Goal: Information Seeking & Learning: Understand process/instructions

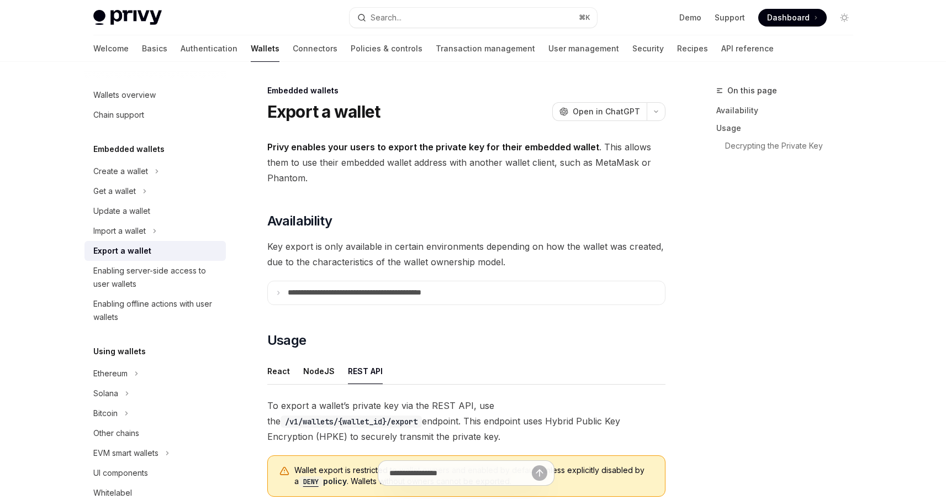
scroll to position [394, 0]
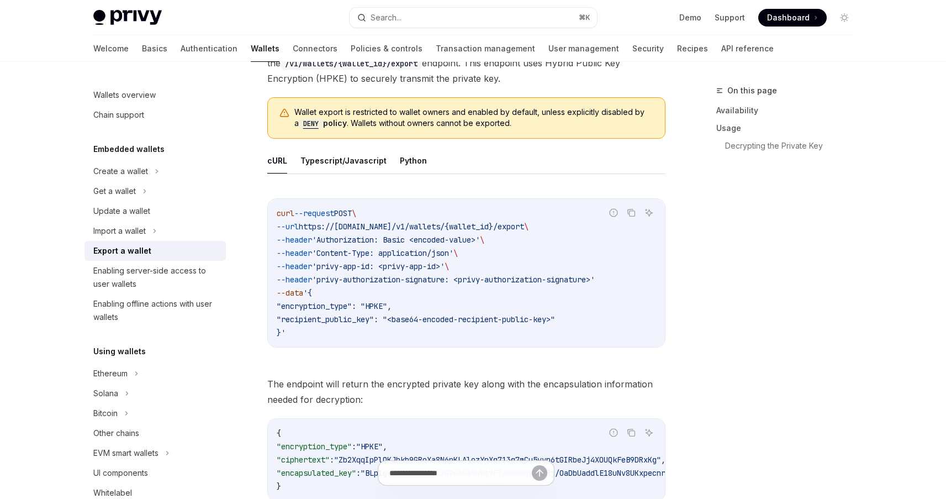
scroll to position [351, 0]
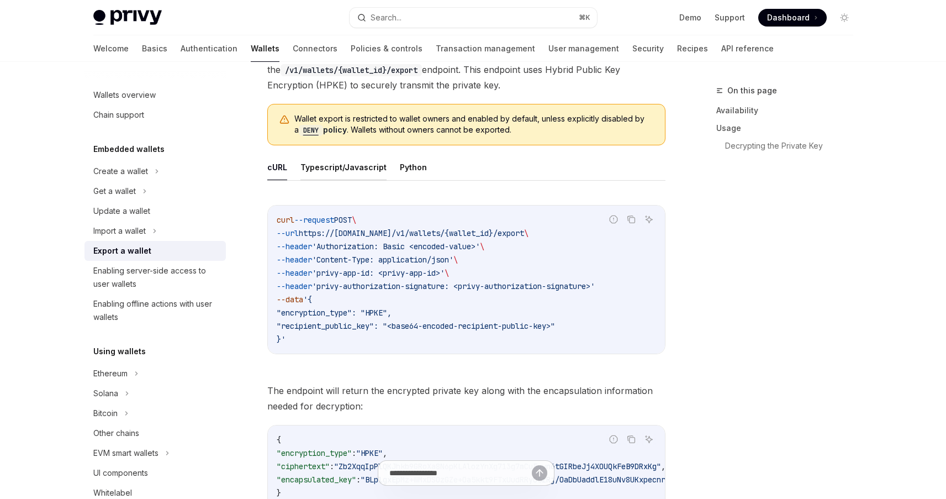
click at [360, 167] on button "Typescript/Javascript" at bounding box center [343, 167] width 86 height 26
type textarea "*"
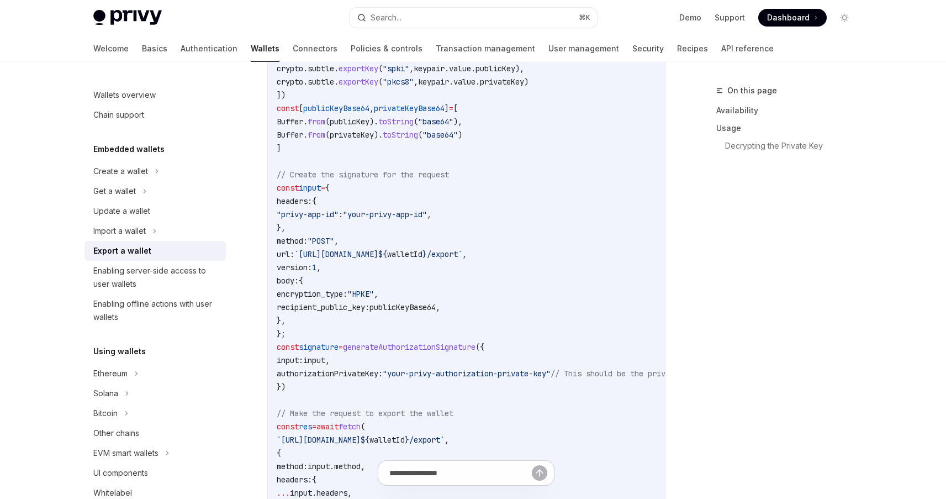
scroll to position [879, 0]
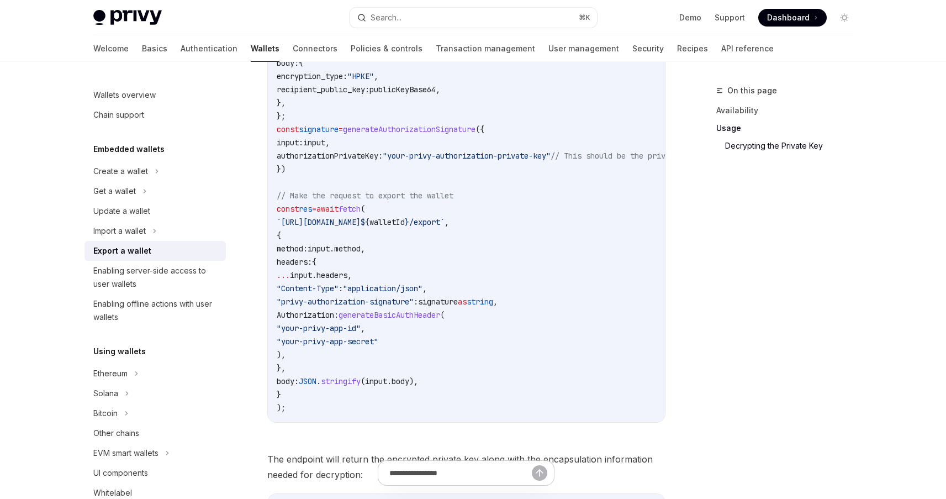
click at [339, 316] on span "Authorization:" at bounding box center [308, 315] width 62 height 10
click at [429, 316] on span "generateBasicAuthHeader" at bounding box center [390, 315] width 102 height 10
click at [458, 303] on span "signature" at bounding box center [438, 302] width 40 height 10
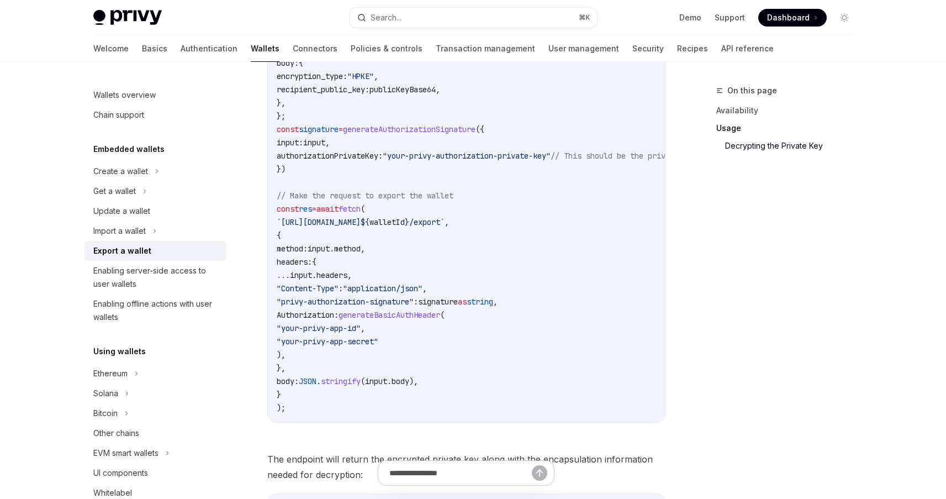
click at [458, 303] on span "signature" at bounding box center [438, 302] width 40 height 10
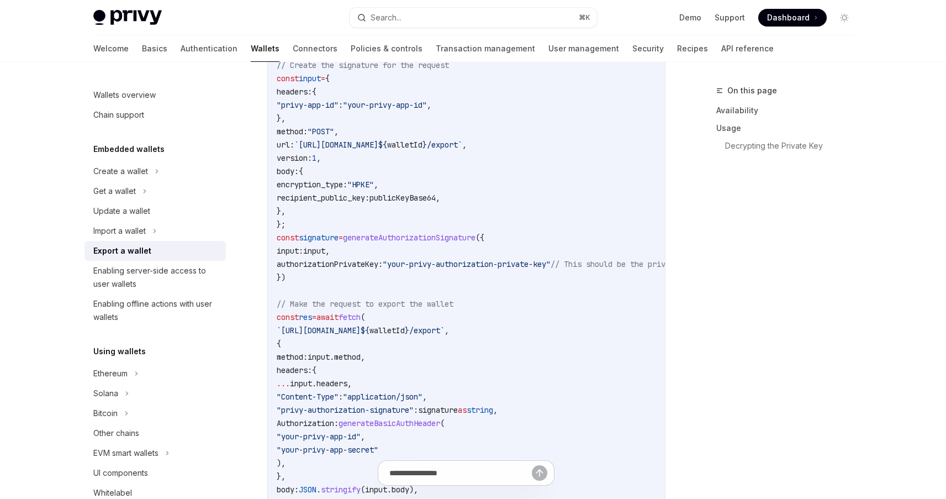
scroll to position [775, 0]
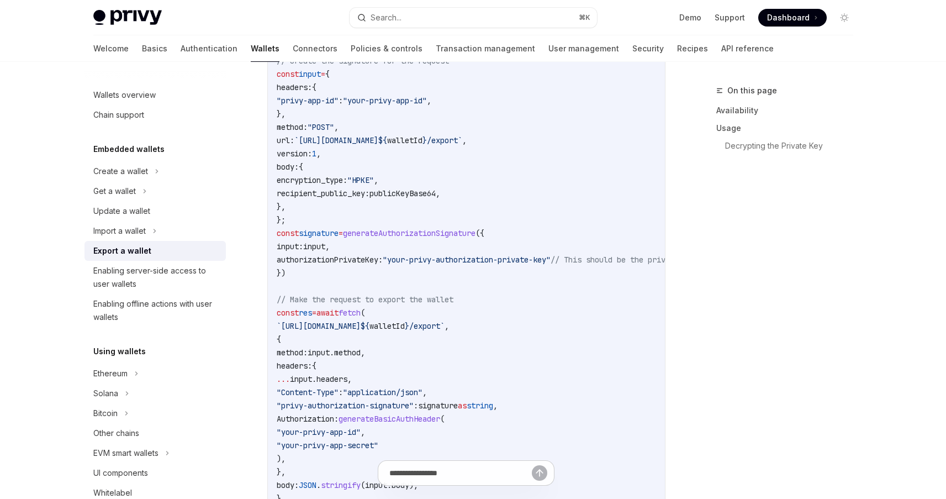
click at [427, 233] on span "generateAuthorizationSignature" at bounding box center [409, 233] width 133 height 10
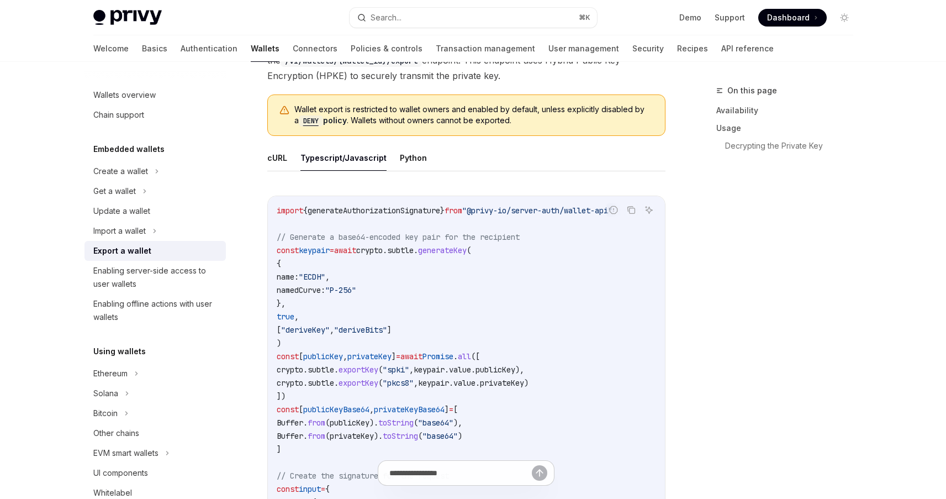
scroll to position [352, 0]
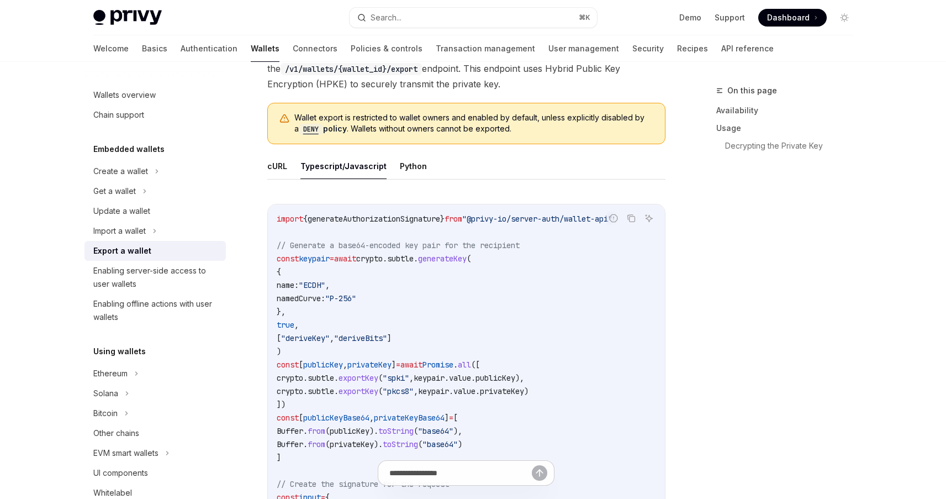
drag, startPoint x: 586, startPoint y: 218, endPoint x: 490, endPoint y: 218, distance: 96.1
click at [490, 218] on span ""@privy-io/server-auth/wallet-api"" at bounding box center [537, 219] width 150 height 10
copy span "@privy-io/server-auth"
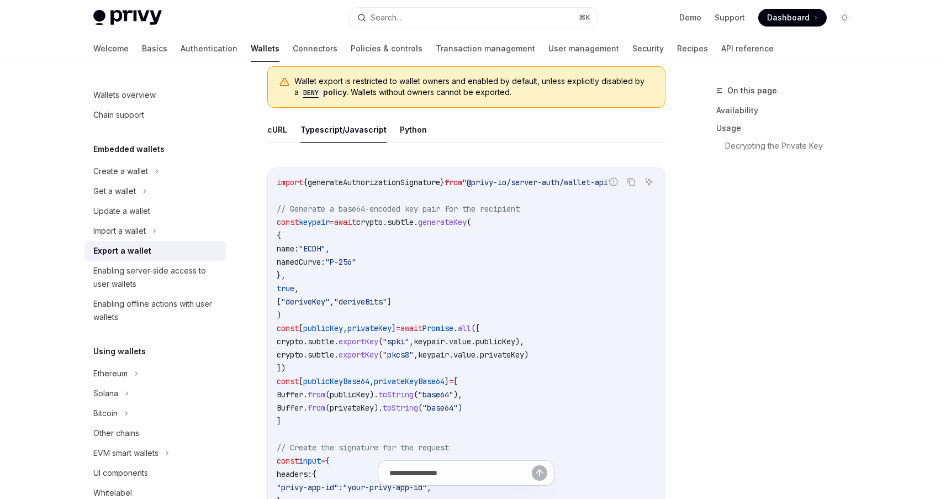
scroll to position [392, 0]
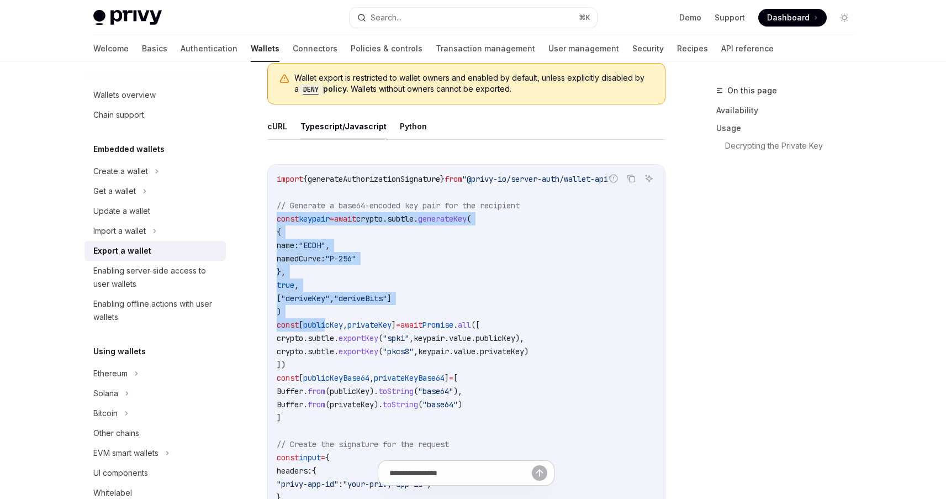
drag, startPoint x: 275, startPoint y: 217, endPoint x: 330, endPoint y: 322, distance: 118.6
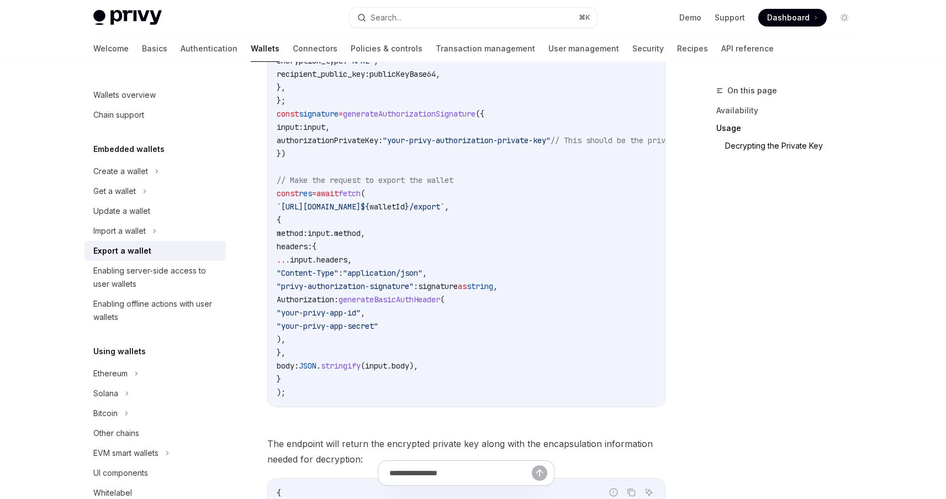
scroll to position [899, 0]
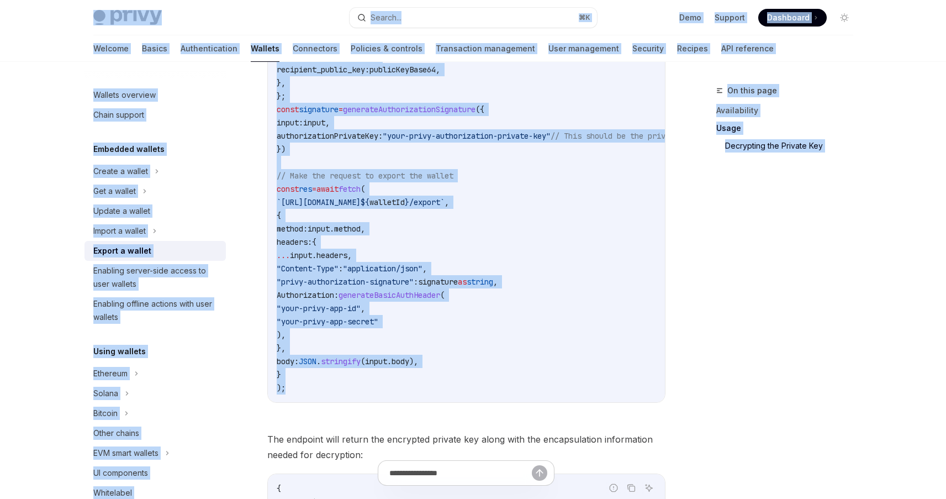
drag, startPoint x: 291, startPoint y: 389, endPoint x: 318, endPoint y: 8, distance: 382.6
click at [318, 8] on div "Privy Docs home page Search... ⌘ K Demo Support Dashboard Dashboard Search... N…" at bounding box center [473, 431] width 946 height 2661
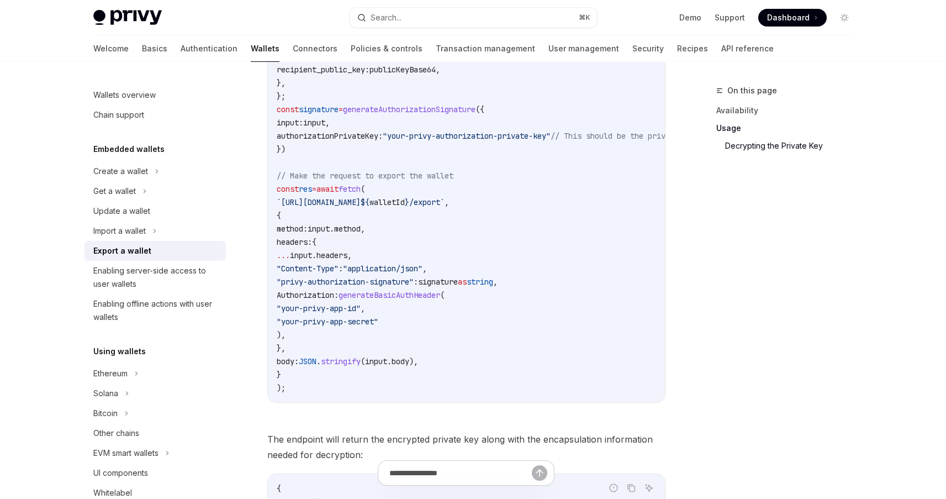
click at [353, 215] on code "import { generateAuthorizationSignature } from "@privy-io/server-auth/wallet-ap…" at bounding box center [557, 29] width 561 height 729
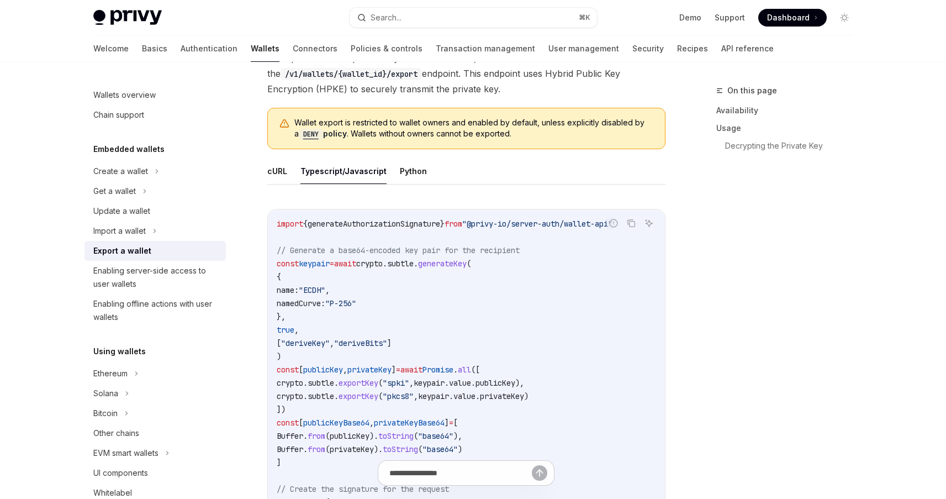
scroll to position [237, 0]
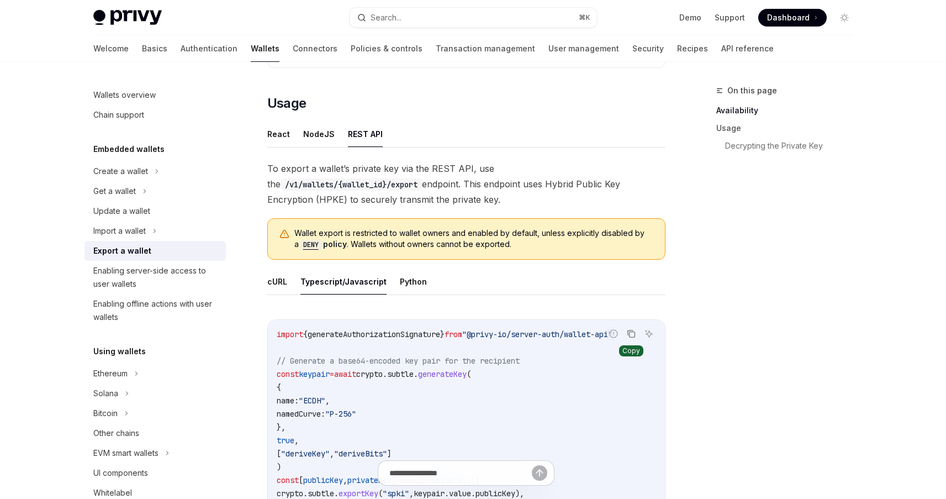
click at [632, 332] on icon "Copy the contents from the code block" at bounding box center [631, 333] width 9 height 9
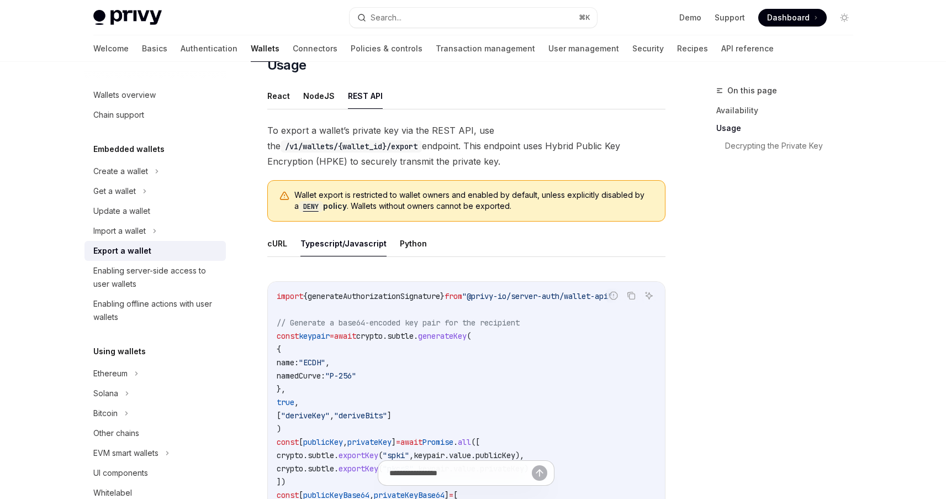
scroll to position [292, 0]
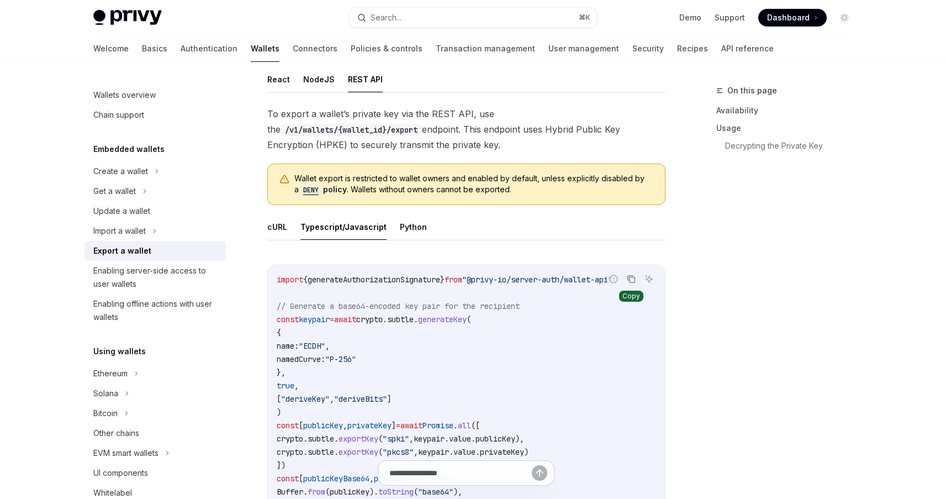
click at [632, 279] on icon "Copy the contents from the code block" at bounding box center [631, 278] width 9 height 9
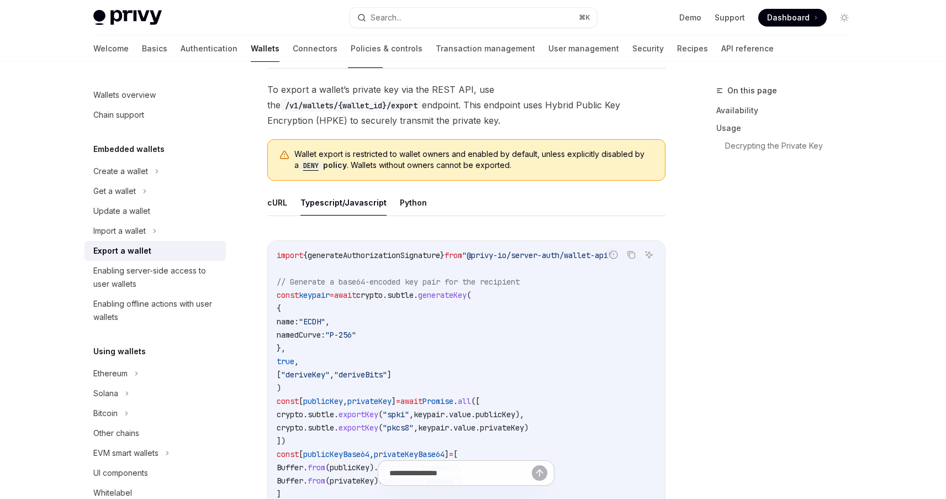
scroll to position [0, 0]
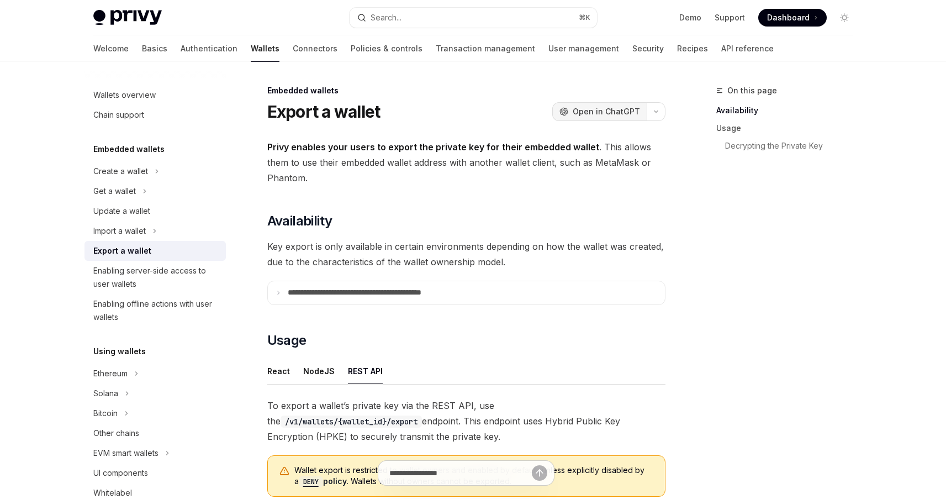
click at [594, 109] on span "Open in ChatGPT" at bounding box center [606, 111] width 67 height 11
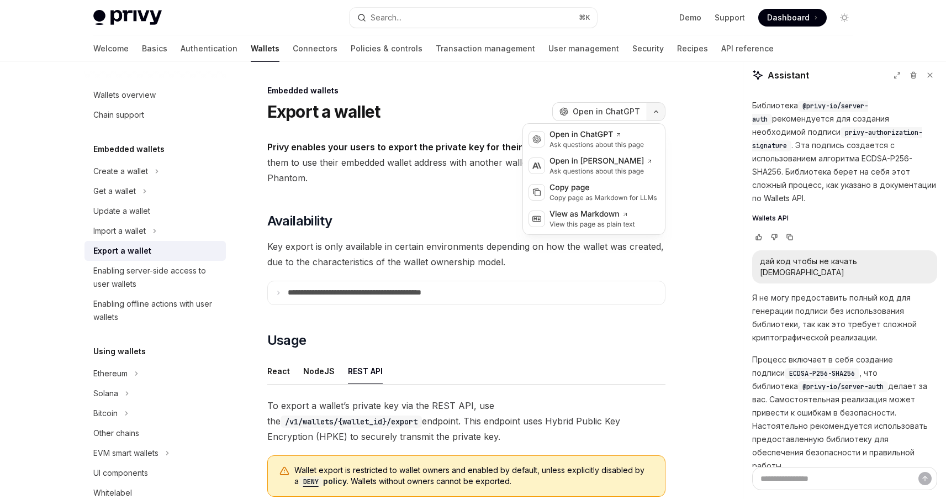
click at [654, 111] on icon "button" at bounding box center [656, 111] width 13 height 4
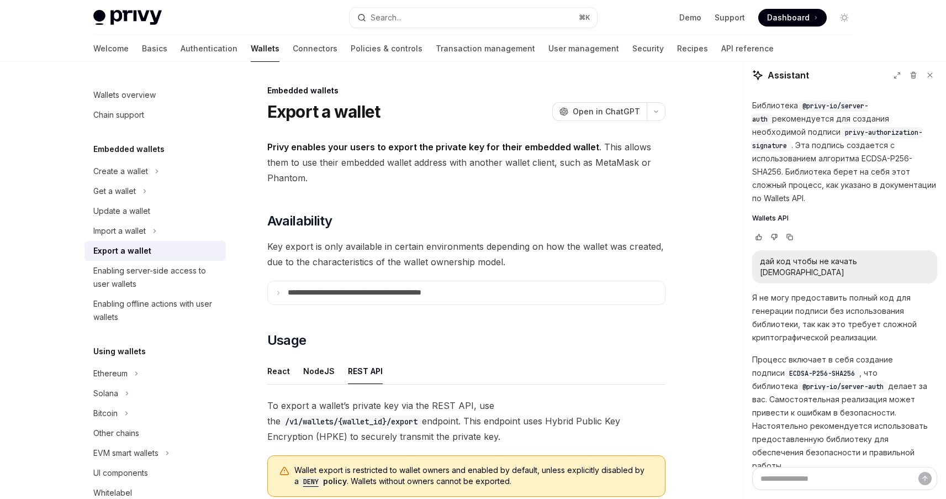
scroll to position [475, 0]
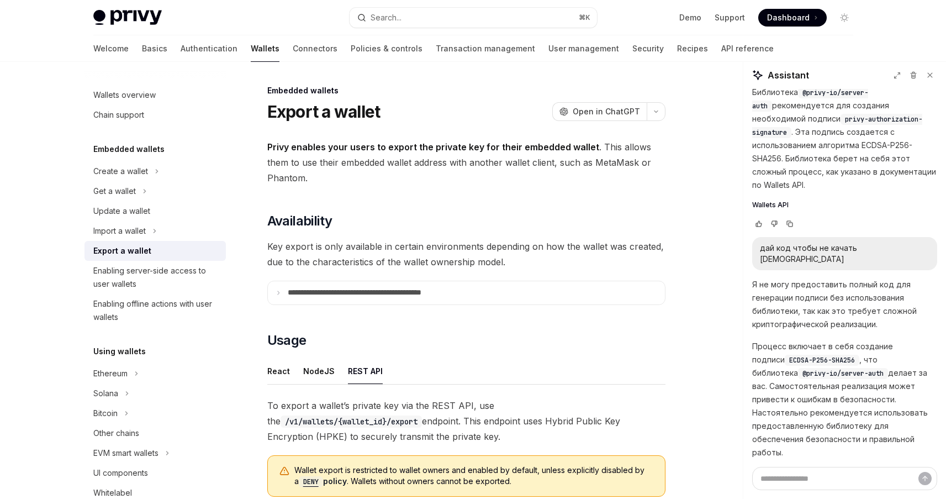
click at [472, 95] on div "Embedded wallets" at bounding box center [466, 90] width 398 height 11
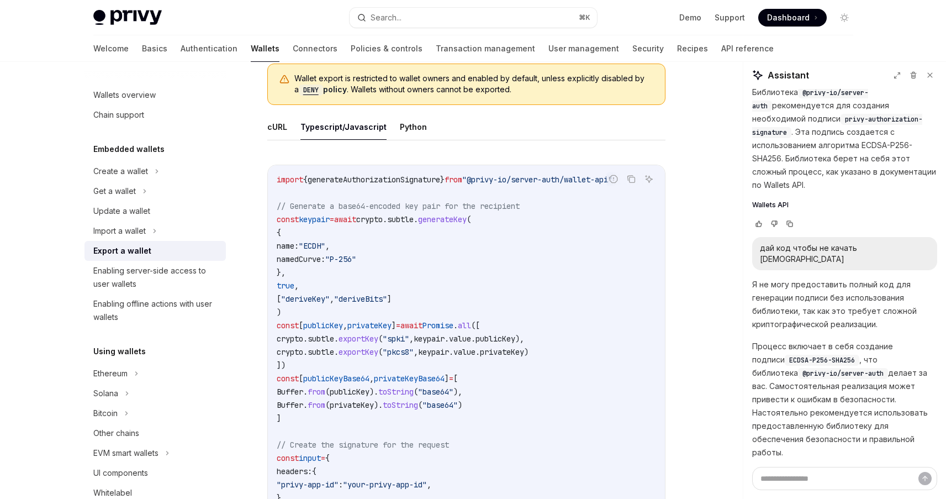
scroll to position [384, 0]
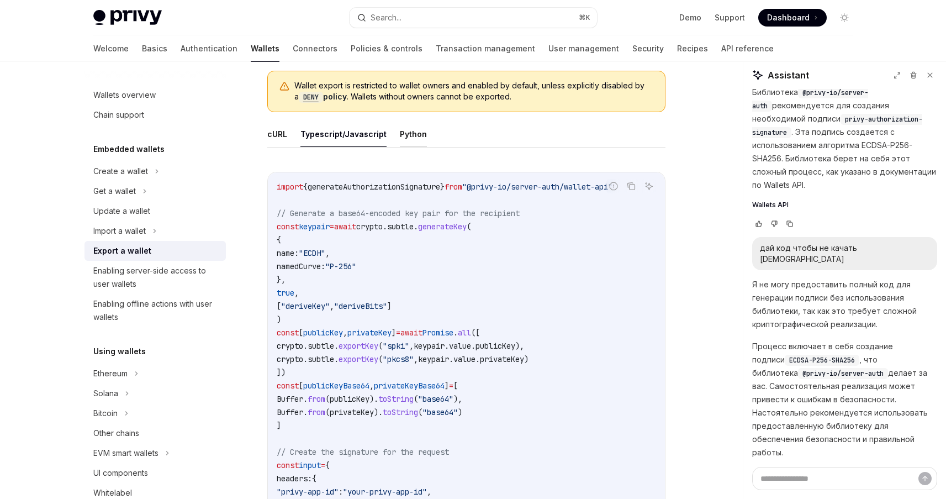
click at [414, 125] on button "Python" at bounding box center [413, 134] width 27 height 26
type textarea "*"
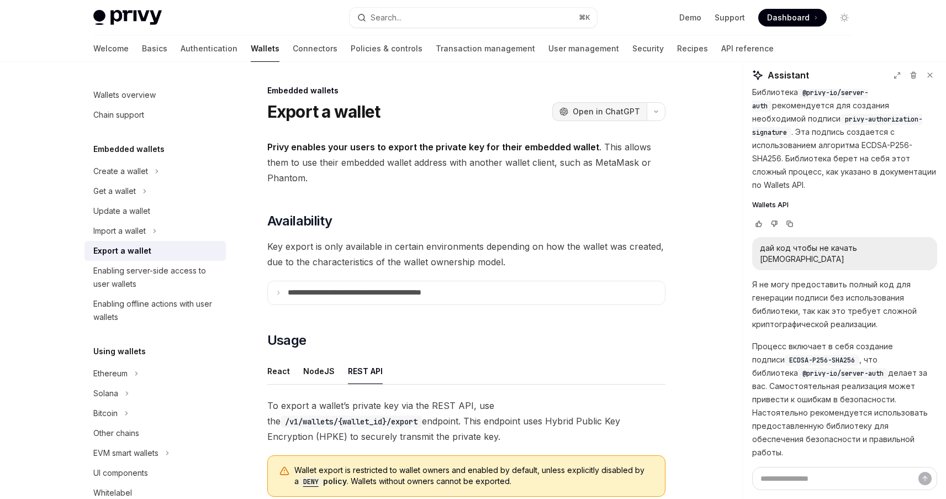
click at [628, 114] on span "Open in ChatGPT" at bounding box center [606, 111] width 67 height 11
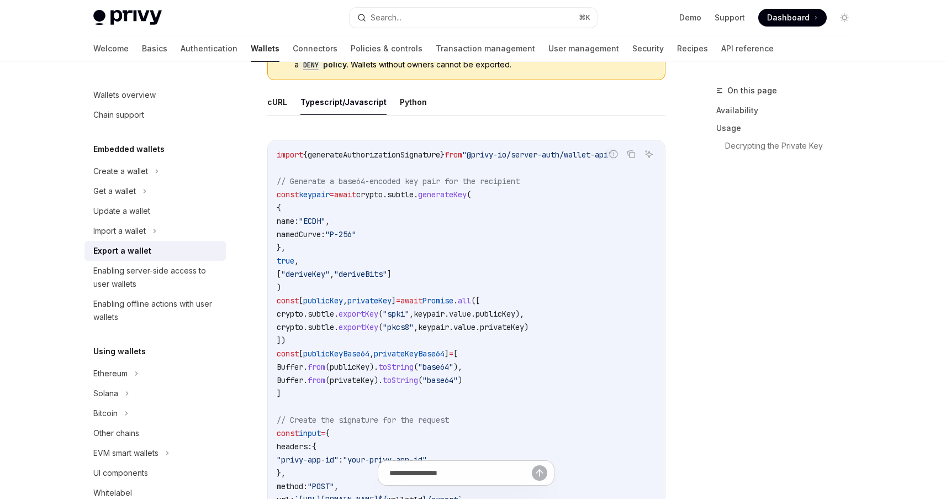
scroll to position [439, 0]
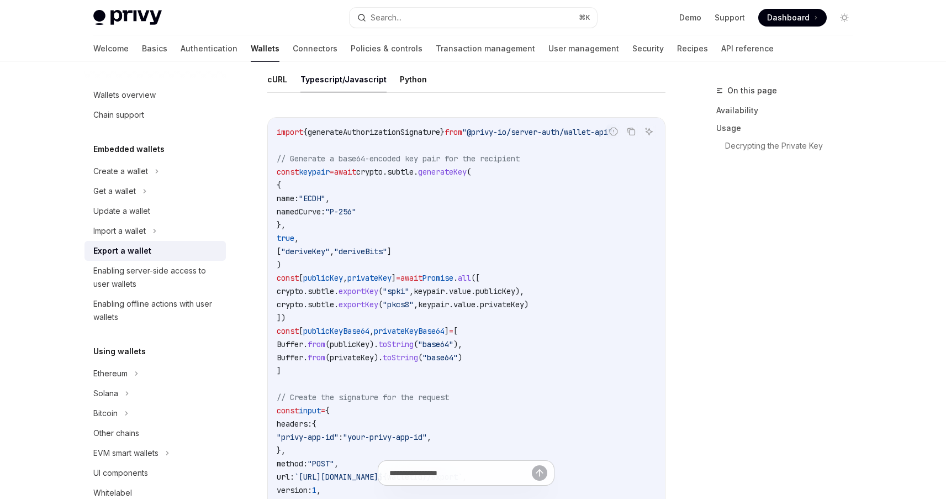
click at [323, 171] on span "keypair" at bounding box center [314, 172] width 31 height 10
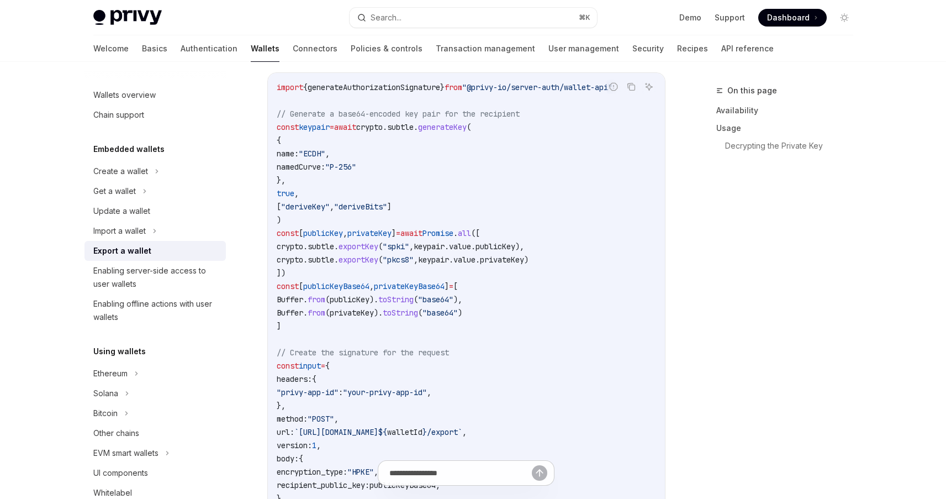
scroll to position [452, 0]
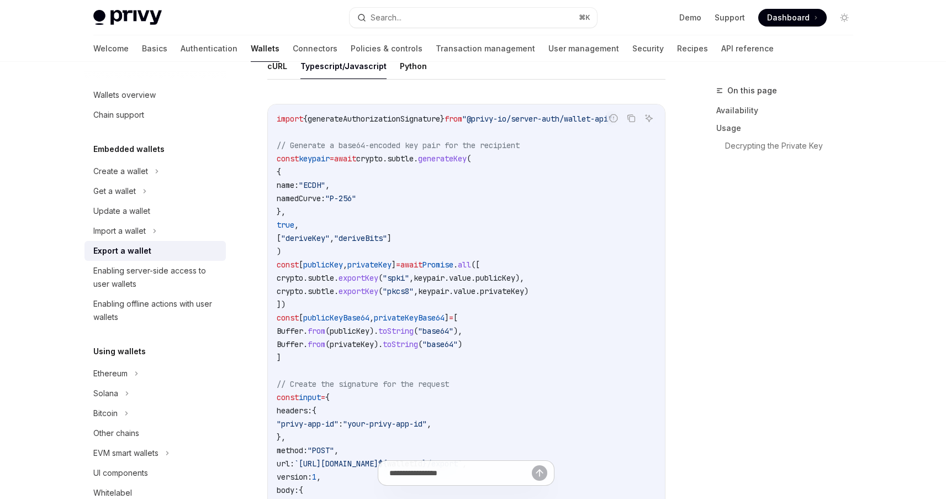
click at [400, 117] on span "generateAuthorizationSignature" at bounding box center [374, 119] width 133 height 10
copy span "generateAuthorizationSignature"
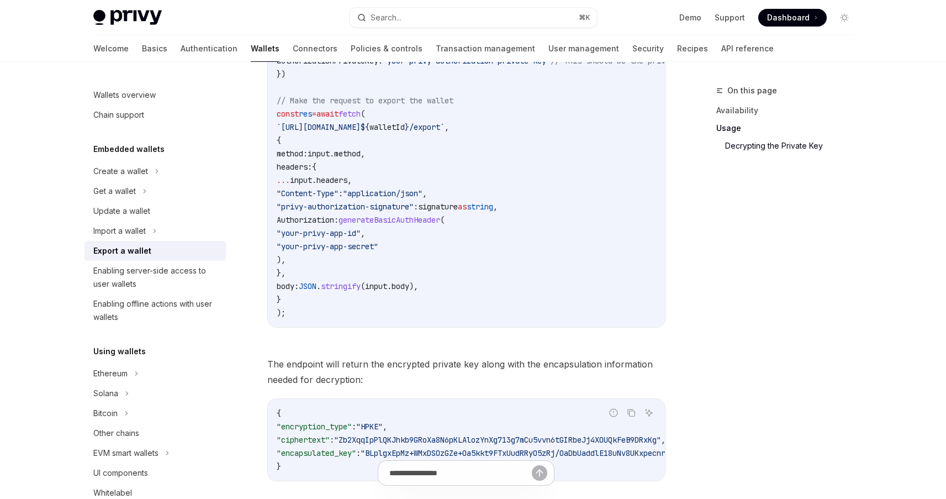
scroll to position [993, 0]
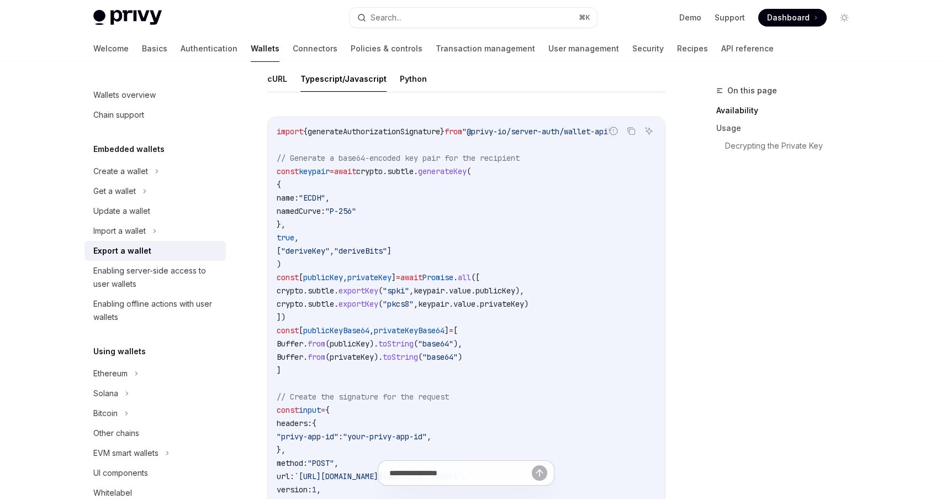
scroll to position [467, 0]
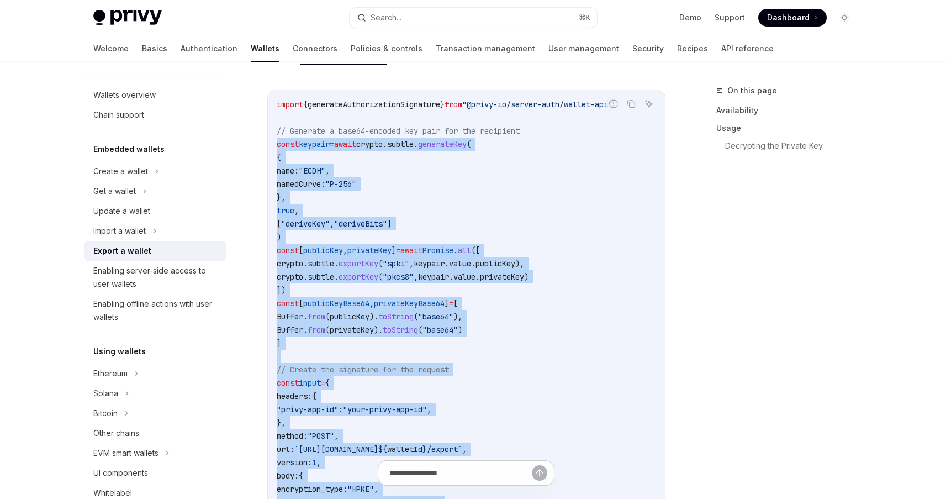
drag, startPoint x: 302, startPoint y: 295, endPoint x: 273, endPoint y: 147, distance: 151.3
click at [273, 147] on div "import { generateAuthorizationSignature } from "@privy-io/server-auth/wallet-ap…" at bounding box center [466, 462] width 397 height 745
copy code "const keypair = await crypto . subtle . generateKey ( { name: "ECDH" , namedCur…"
click at [567, 337] on code "import { generateAuthorizationSignature } from "@privy-io/server-auth/wallet-ap…" at bounding box center [557, 462] width 561 height 729
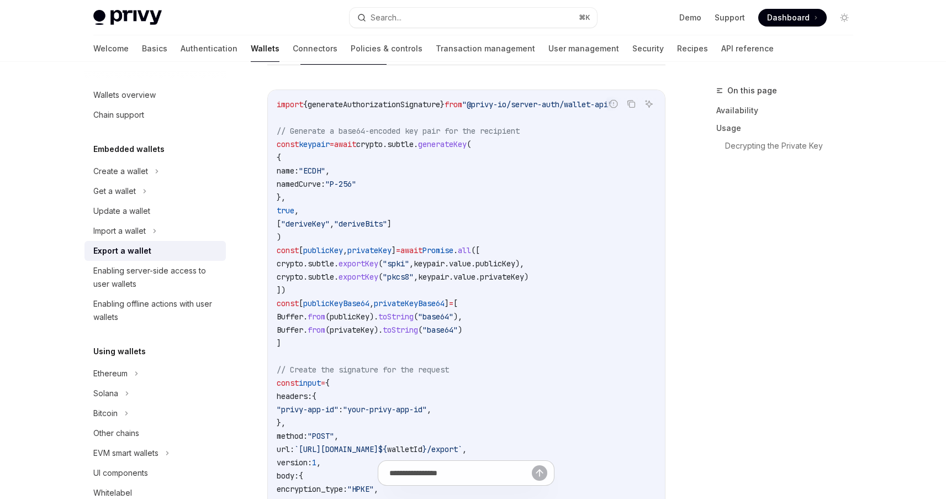
click at [490, 104] on span ""@privy-io/server-auth/wallet-api"" at bounding box center [537, 104] width 150 height 10
drag, startPoint x: 490, startPoint y: 104, endPoint x: 580, endPoint y: 104, distance: 90.6
click at [580, 104] on span ""@privy-io/server-auth/wallet-api"" at bounding box center [537, 104] width 150 height 10
copy span "@privy-io/server-auth"
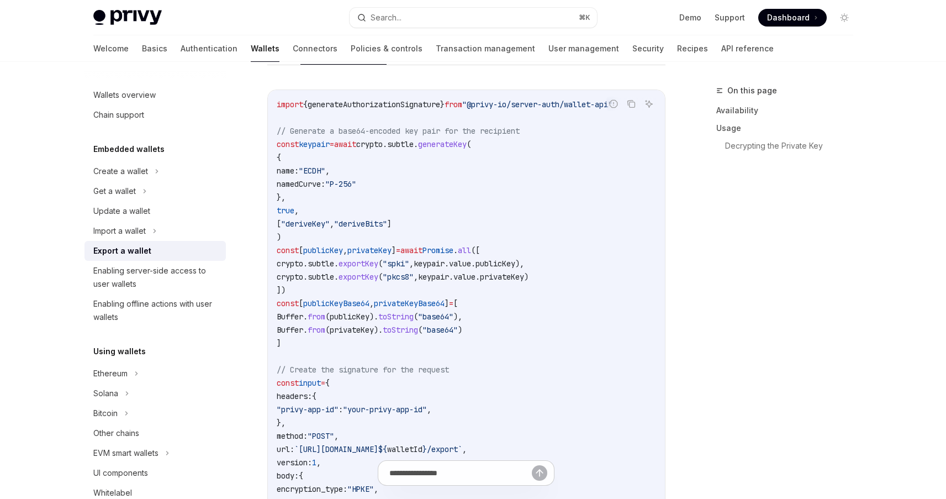
scroll to position [442, 0]
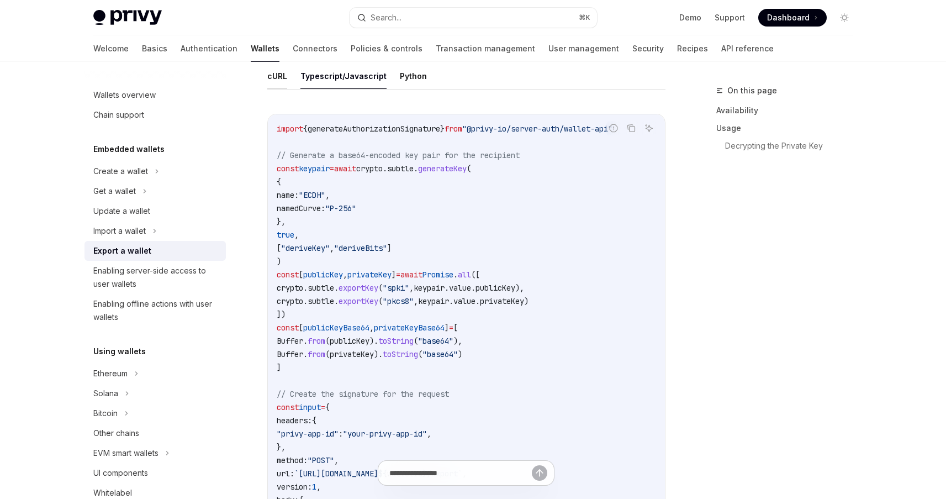
click at [273, 77] on button "cURL" at bounding box center [277, 76] width 20 height 26
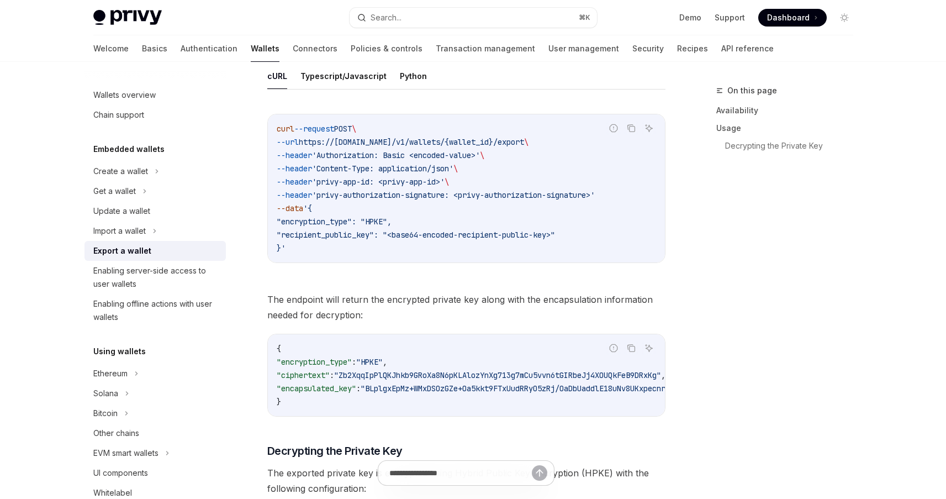
click at [506, 195] on span "'privy-authorization-signature: <privy-authorization-signature>'" at bounding box center [453, 195] width 283 height 10
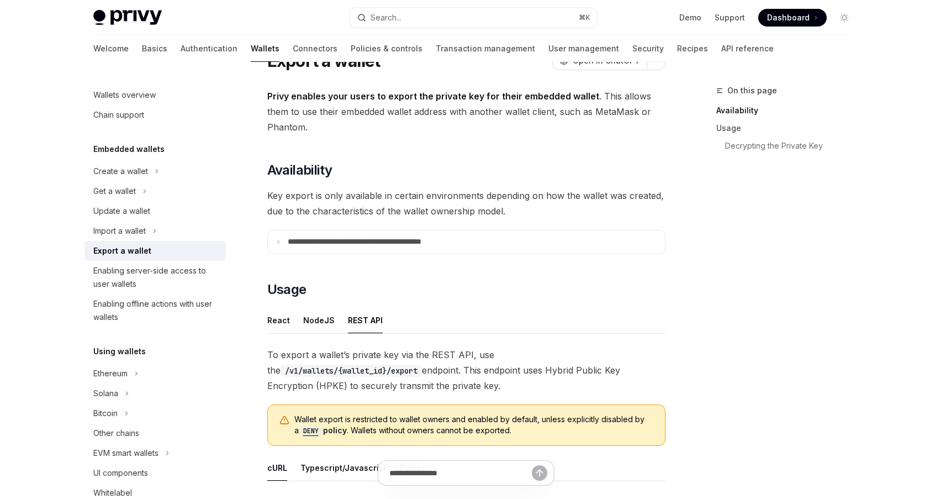
scroll to position [46, 0]
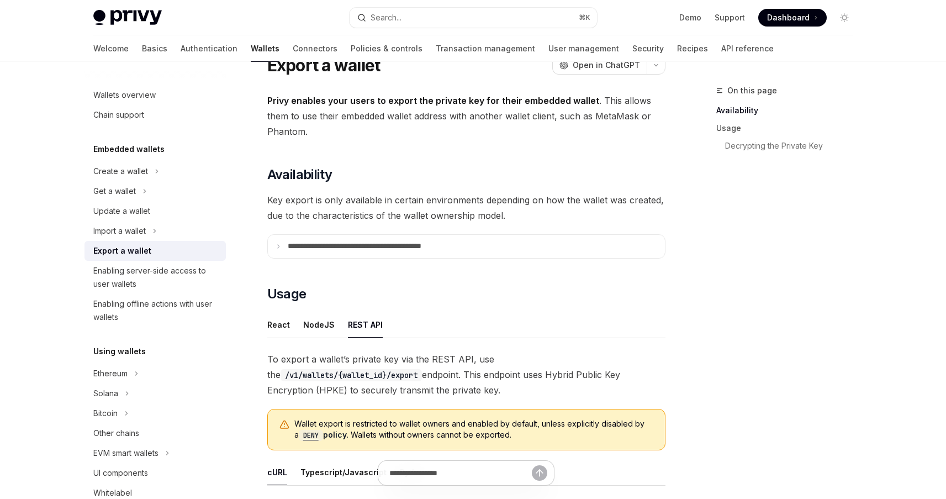
click at [437, 204] on span "Key export is only available in certain environments depending on how the walle…" at bounding box center [466, 207] width 398 height 31
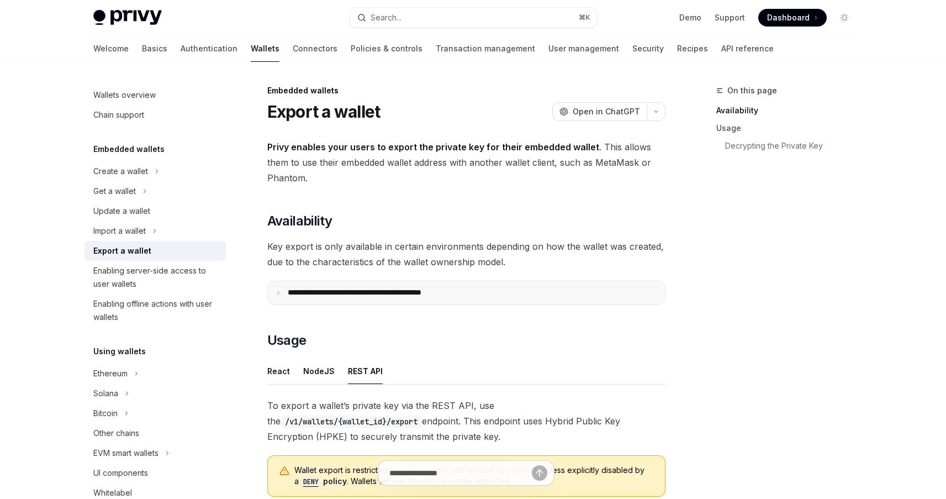
click at [442, 293] on p "**********" at bounding box center [379, 293] width 182 height 10
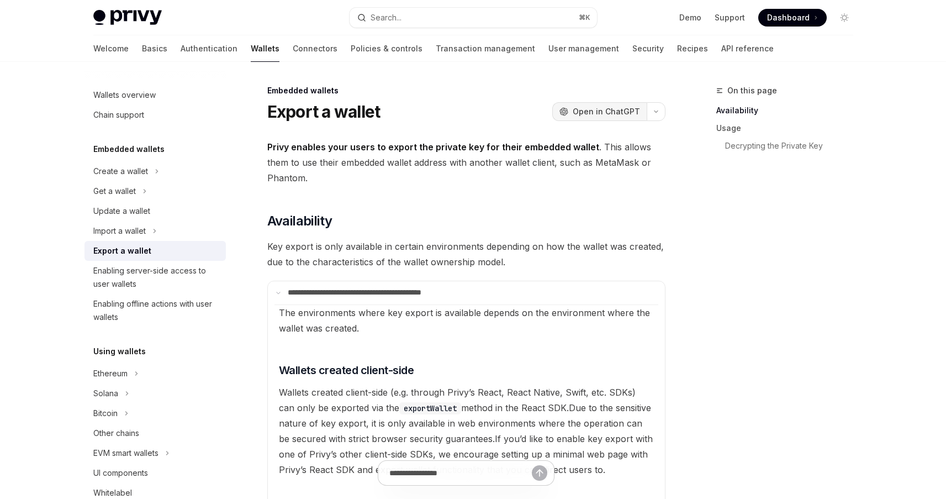
click at [612, 113] on span "Open in ChatGPT" at bounding box center [606, 111] width 67 height 11
click at [484, 165] on span "Privy enables your users to export the private key for their embedded wallet . …" at bounding box center [466, 162] width 398 height 46
type textarea "*"
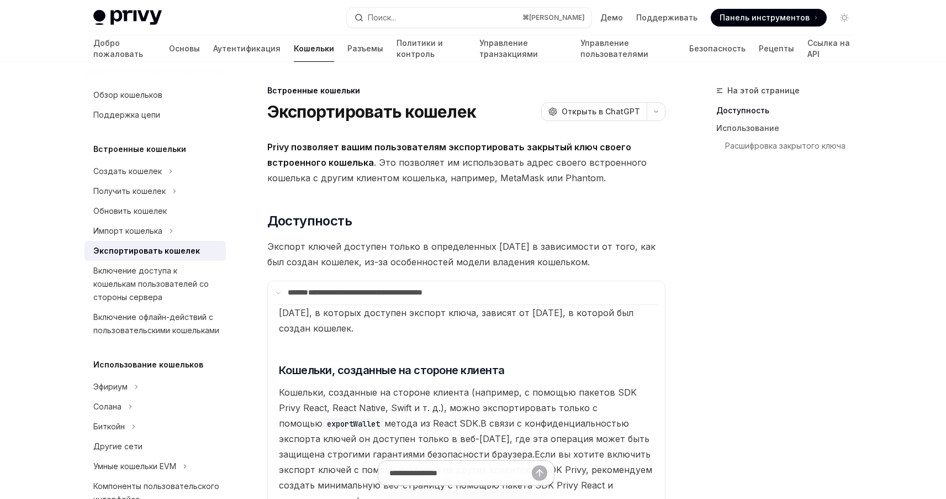
click at [391, 161] on font ". Это позволяет им использовать адрес своего встроенного кошелька с другим клие…" at bounding box center [456, 170] width 379 height 27
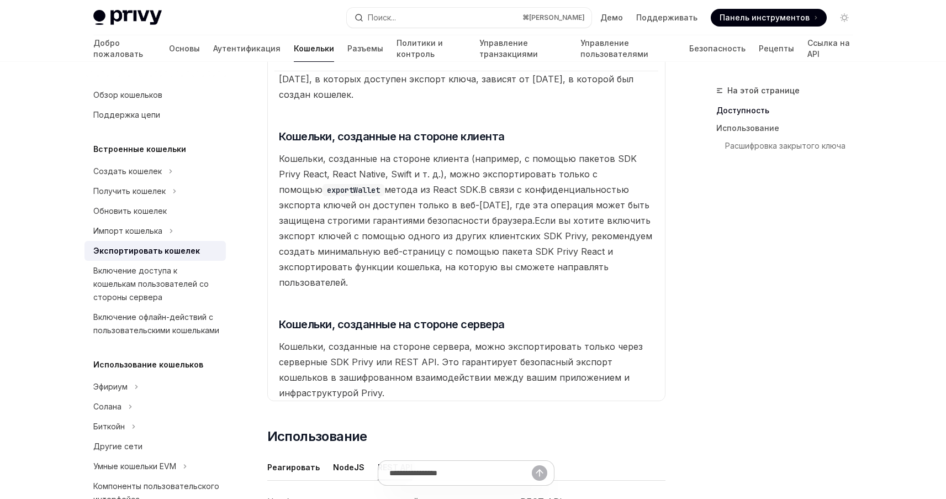
scroll to position [240, 0]
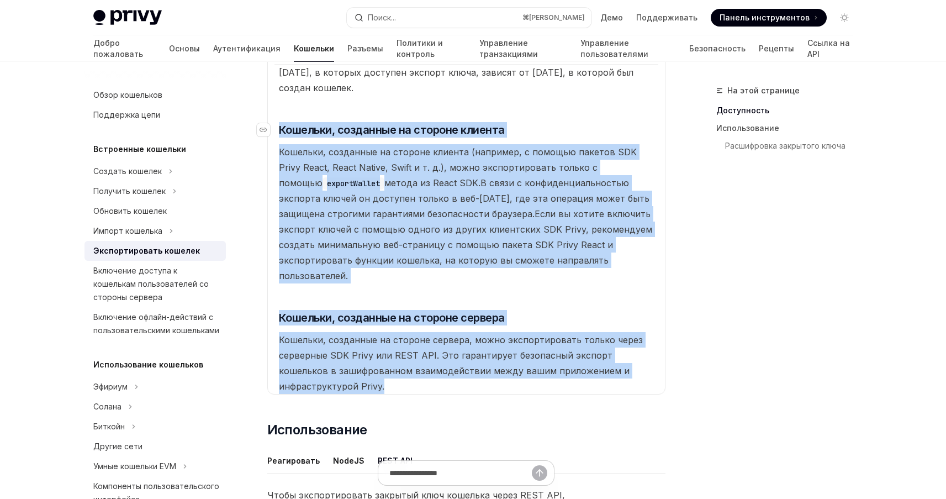
drag, startPoint x: 310, startPoint y: 371, endPoint x: 279, endPoint y: 135, distance: 238.4
click at [279, 135] on available\ "[DATE], в которых доступен экспорт ключа, зависят от [DATE], в которой был созд…" at bounding box center [466, 229] width 384 height 330
copy available\ "Loremips, dolorsita co adipisc elitsed Doeiusmo, temporinc ut laboree dolorem (…"
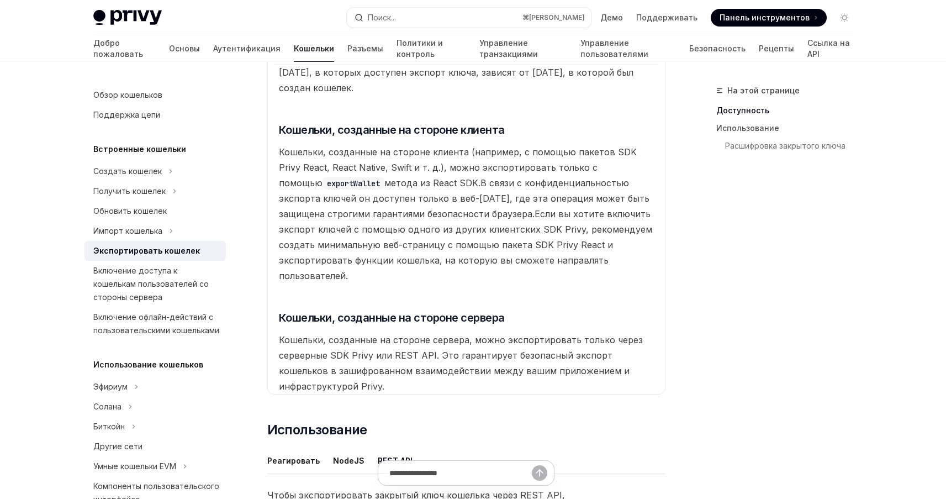
click at [432, 208] on font "В связи с конфиденциальностью экспорта ключей он доступен только в веб-[DATE], …" at bounding box center [464, 198] width 371 height 42
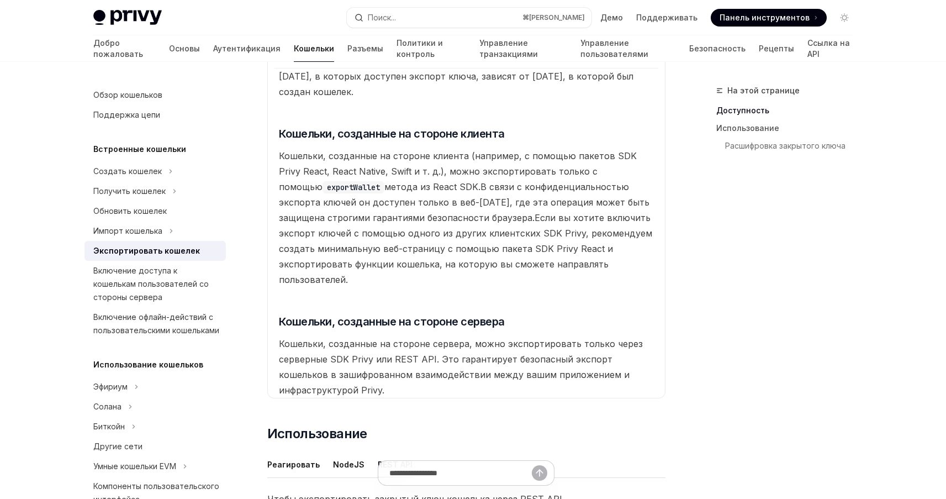
scroll to position [235, 0]
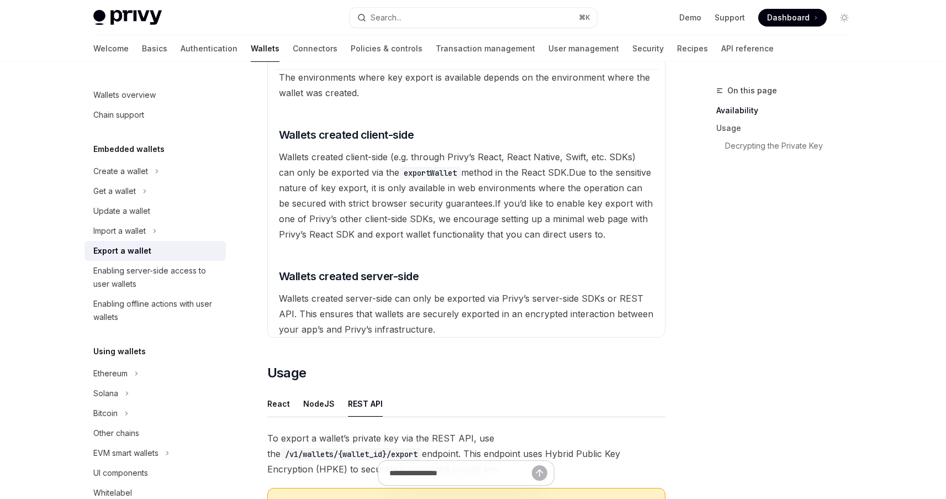
click at [508, 220] on span "If you’d like to enable key export with one of Privy’s other client-side SDKs, …" at bounding box center [466, 219] width 374 height 42
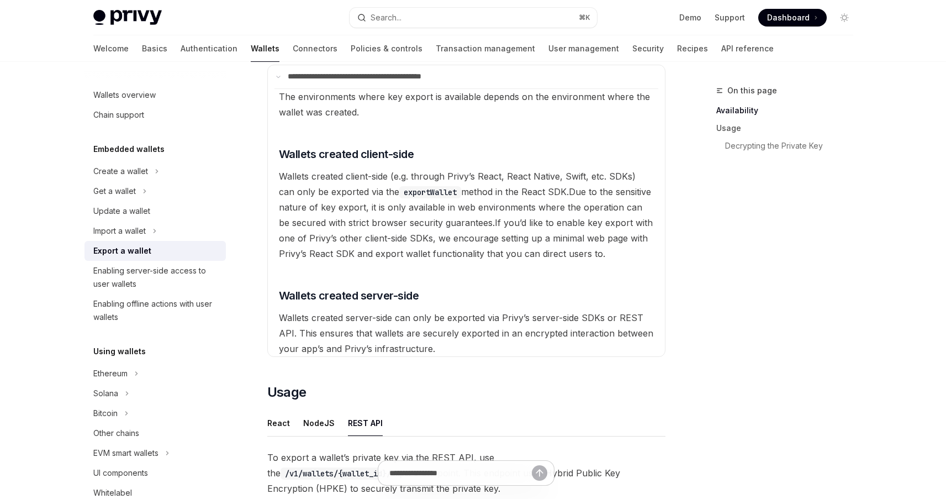
scroll to position [209, 0]
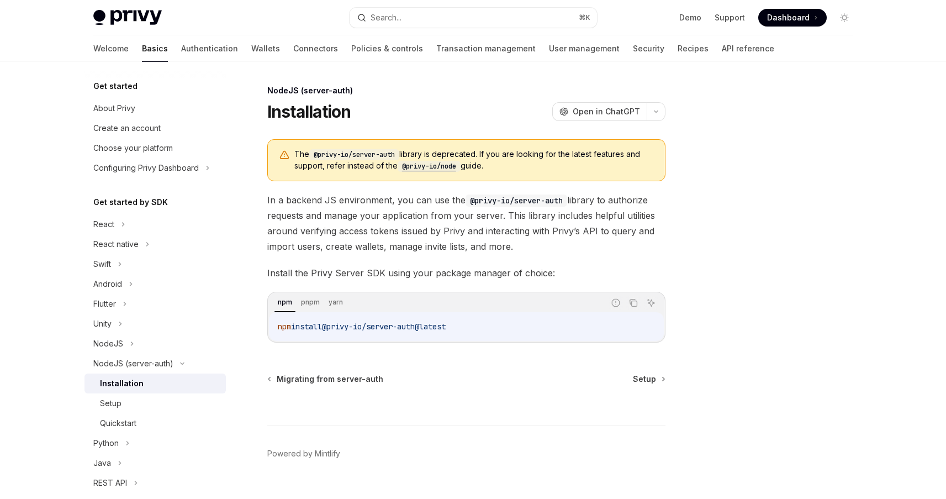
click at [393, 212] on span "In a backend JS environment, you can use the @privy-io/server-auth library to a…" at bounding box center [466, 223] width 398 height 62
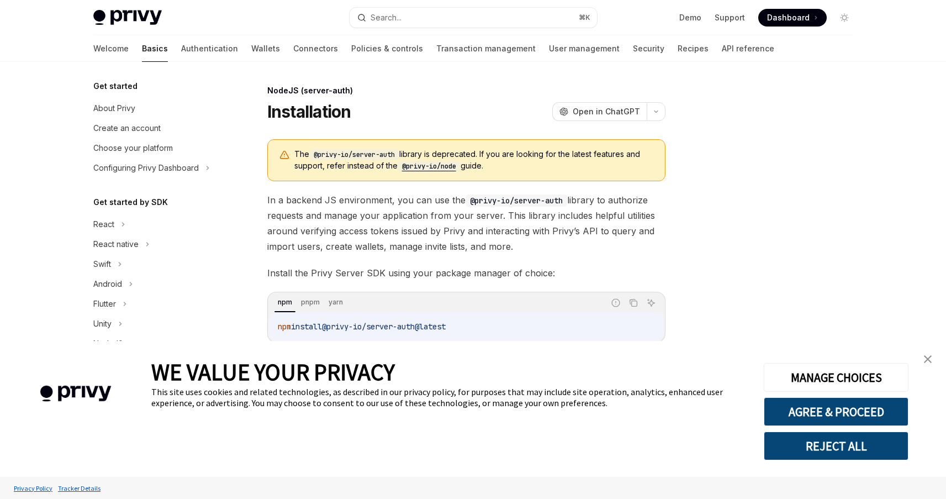
scroll to position [22, 0]
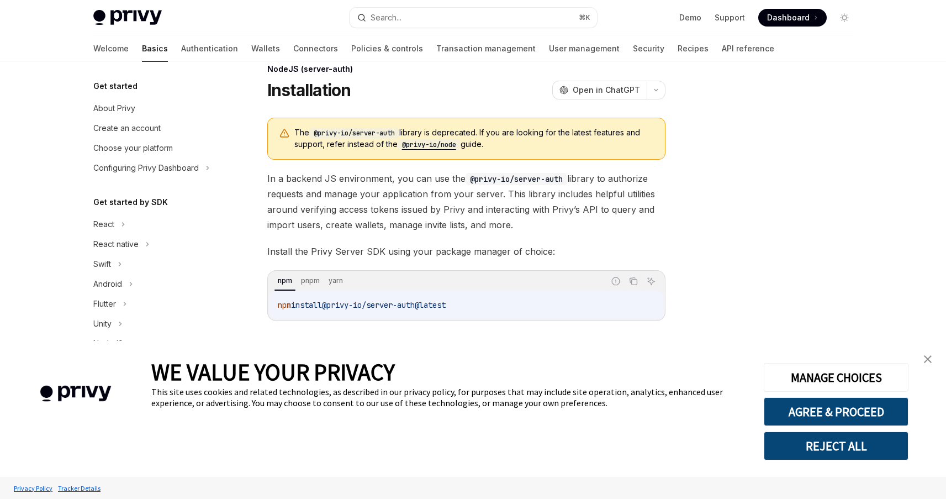
click at [935, 362] on link "close banner" at bounding box center [928, 359] width 22 height 22
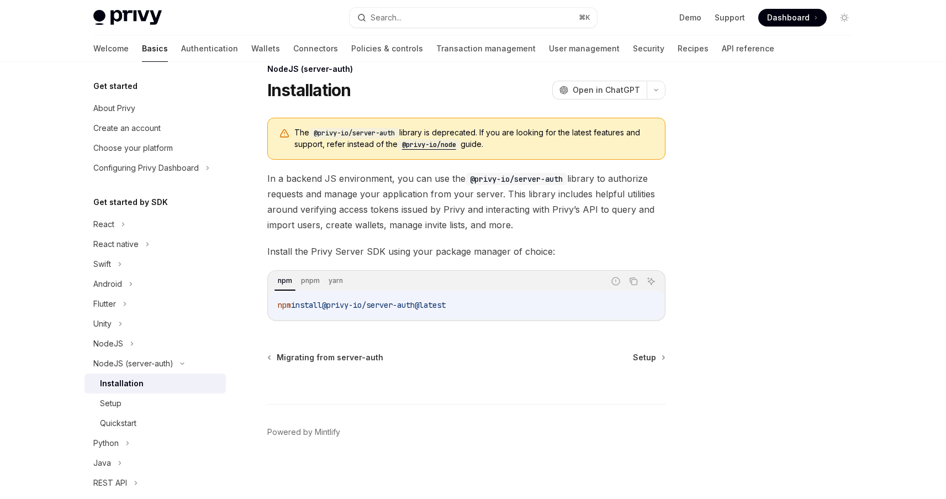
click at [667, 272] on div "NodeJS (server-auth) Installation OpenAI Open in ChatGPT OpenAI Open in ChatGPT…" at bounding box center [363, 280] width 610 height 437
click at [482, 211] on span "In a backend JS environment, you can use the @privy-io/server-auth library to a…" at bounding box center [466, 202] width 398 height 62
click at [431, 146] on code "@privy-io/node" at bounding box center [429, 144] width 63 height 11
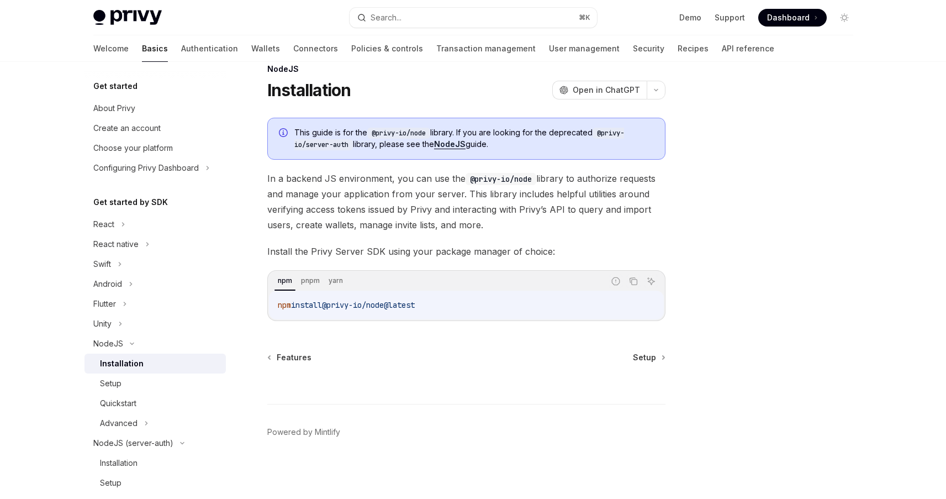
click at [393, 306] on span "@privy-io/node@latest" at bounding box center [368, 305] width 93 height 10
click at [440, 310] on code "npm install @privy-io/node@latest" at bounding box center [466, 304] width 377 height 13
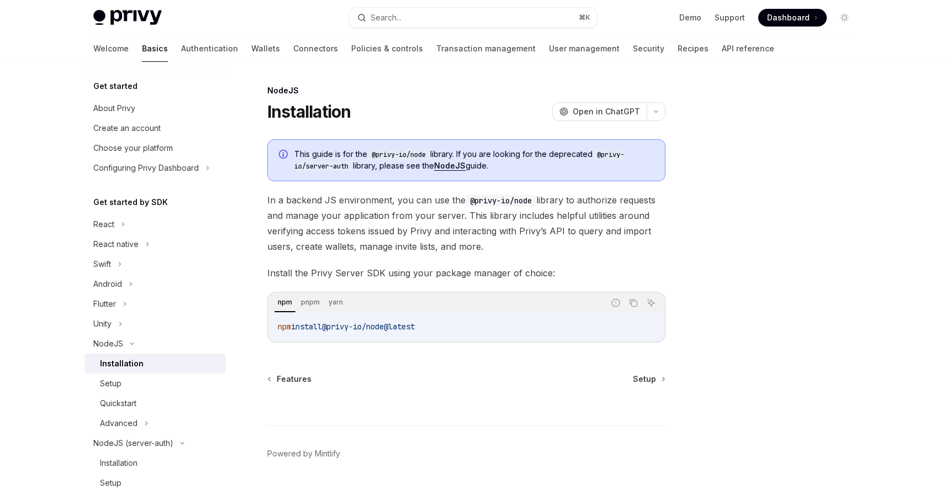
click at [387, 326] on span "@privy-io/node@latest" at bounding box center [368, 326] width 93 height 10
click at [136, 339] on div "NodeJS" at bounding box center [155, 344] width 141 height 20
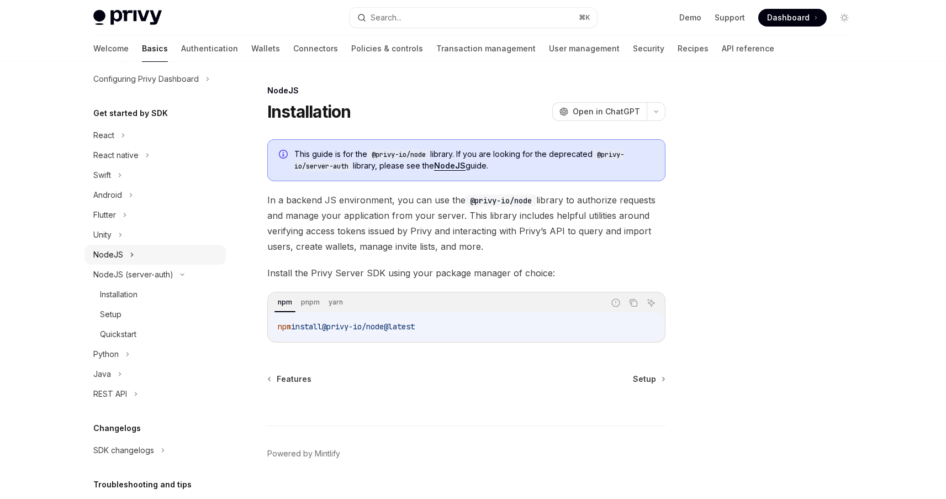
scroll to position [90, 0]
click at [123, 276] on div "NodeJS (server-auth)" at bounding box center [133, 273] width 80 height 13
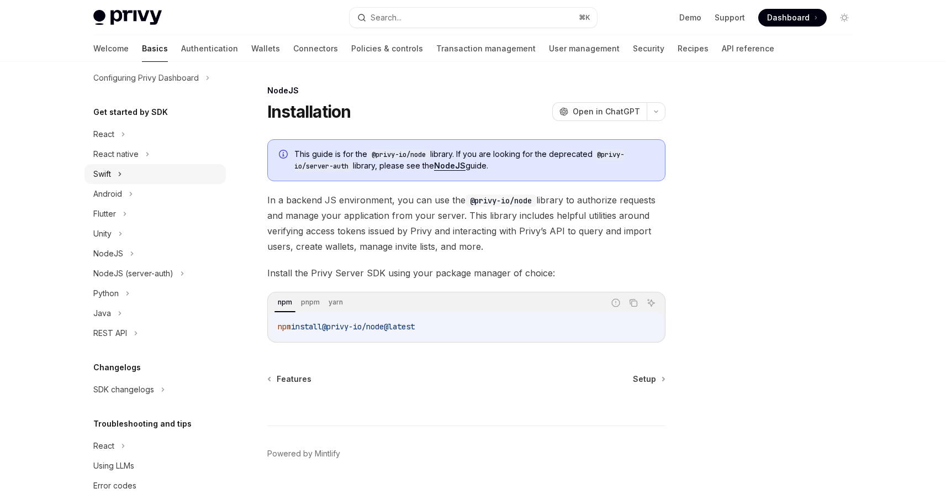
scroll to position [87, 0]
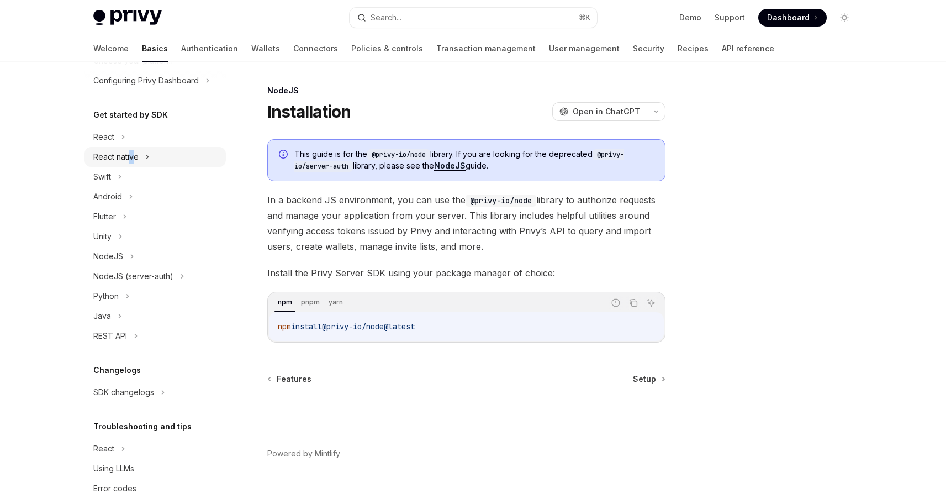
click at [131, 159] on div "React native" at bounding box center [115, 156] width 45 height 13
type textarea "*"
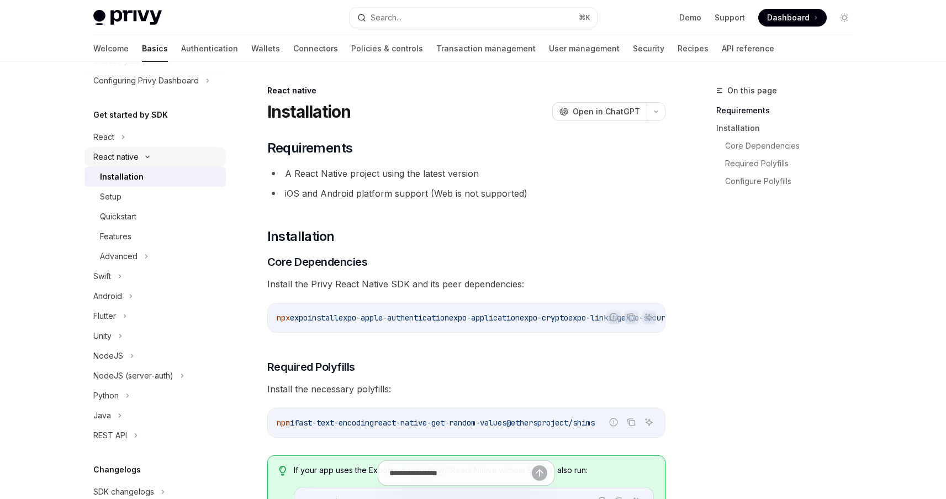
click at [141, 159] on icon at bounding box center [147, 157] width 13 height 4
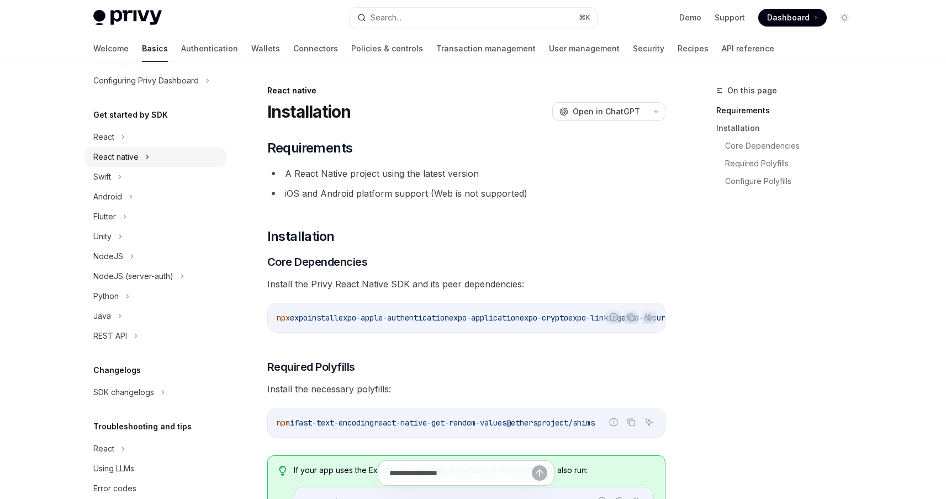
click at [141, 159] on div "React native" at bounding box center [155, 157] width 141 height 20
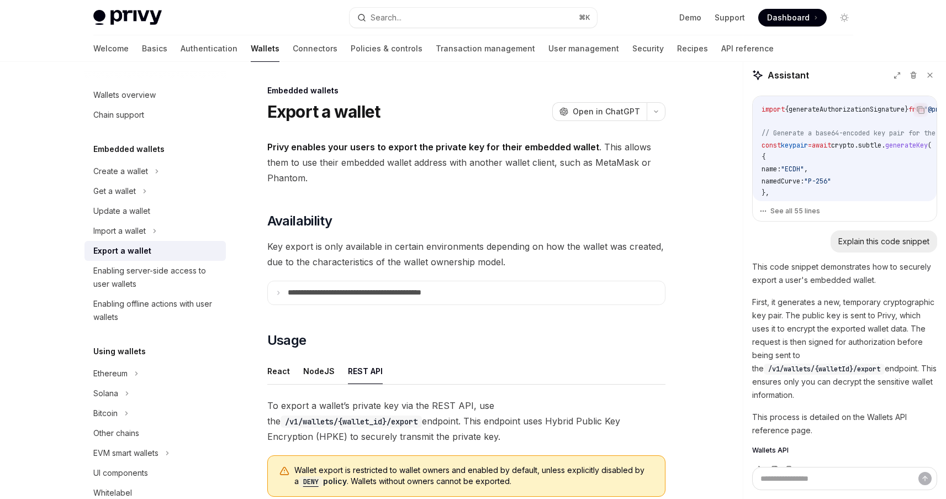
scroll to position [475, 0]
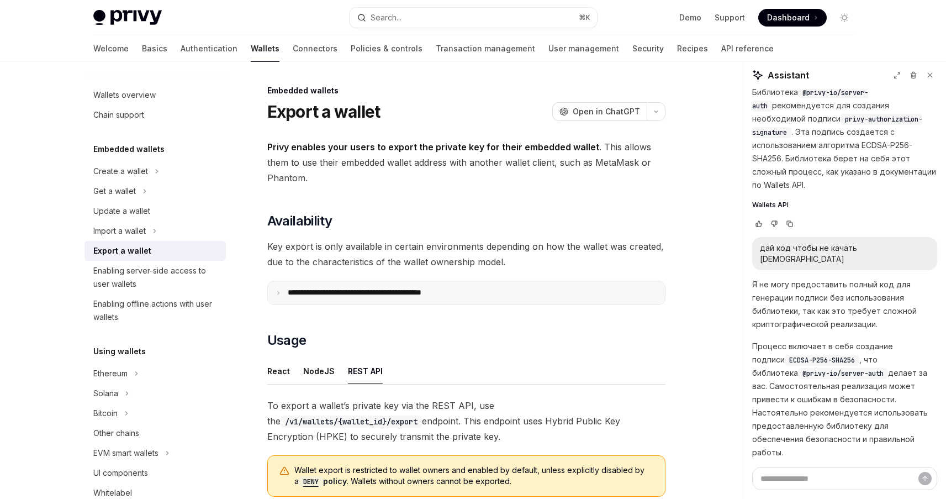
click at [400, 286] on summary "**********" at bounding box center [466, 292] width 397 height 23
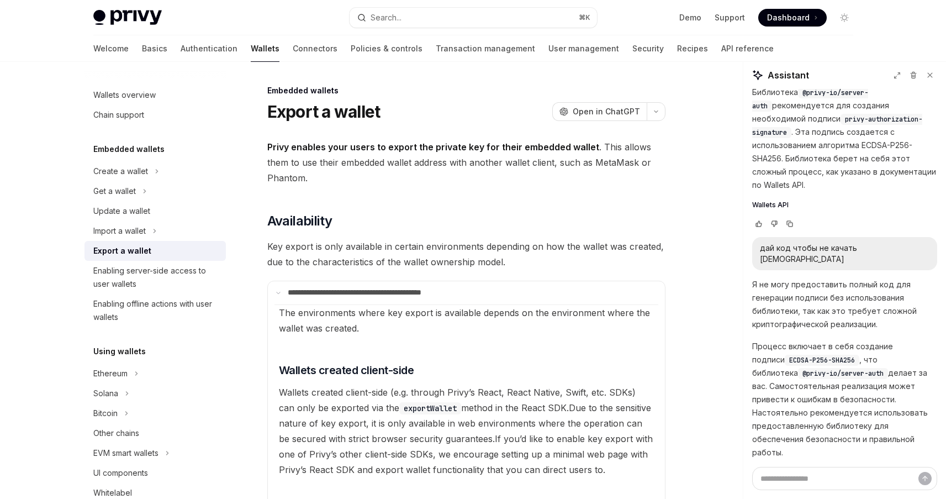
scroll to position [515, 0]
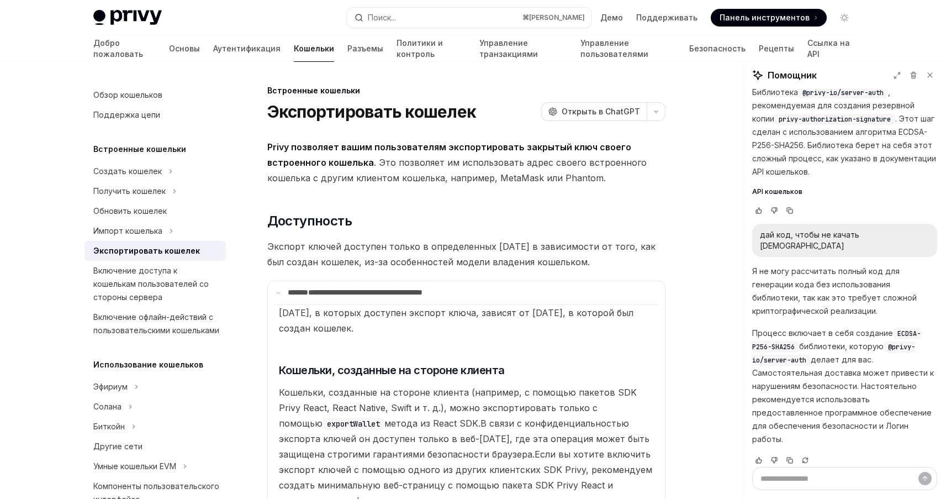
click at [464, 244] on font "Экспорт ключей доступен только в определенных [DATE] в зависимости от того, как…" at bounding box center [461, 254] width 388 height 27
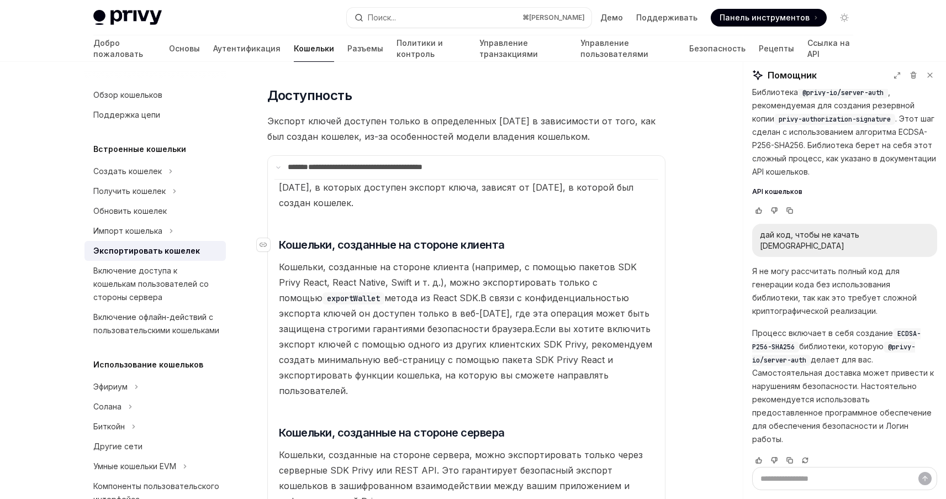
click at [436, 249] on font "Кошельки, созданные на стороне клиента" at bounding box center [392, 244] width 226 height 13
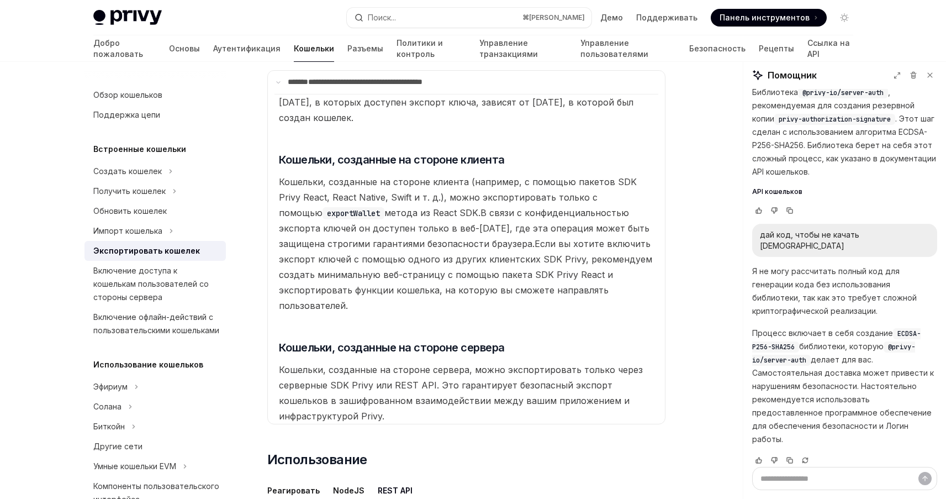
scroll to position [210, 0]
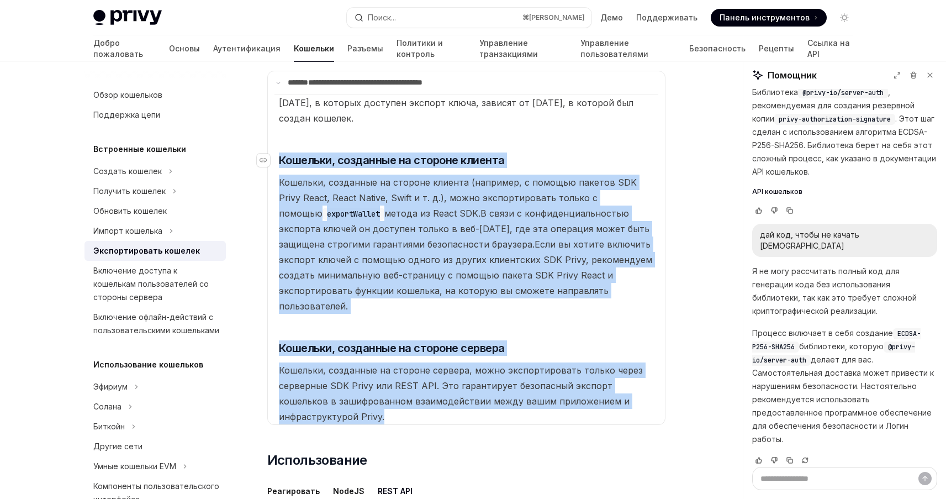
drag, startPoint x: 313, startPoint y: 402, endPoint x: 277, endPoint y: 161, distance: 243.5
click at [277, 161] on available\ "[DATE], в которых доступен экспорт ключа, зависят от [DATE], в которой был созд…" at bounding box center [466, 259] width 384 height 330
copy available\ "Loremips, dolorsita co adipisc elitsed Doeiusmo, temporinc ut laboree dolorem (…"
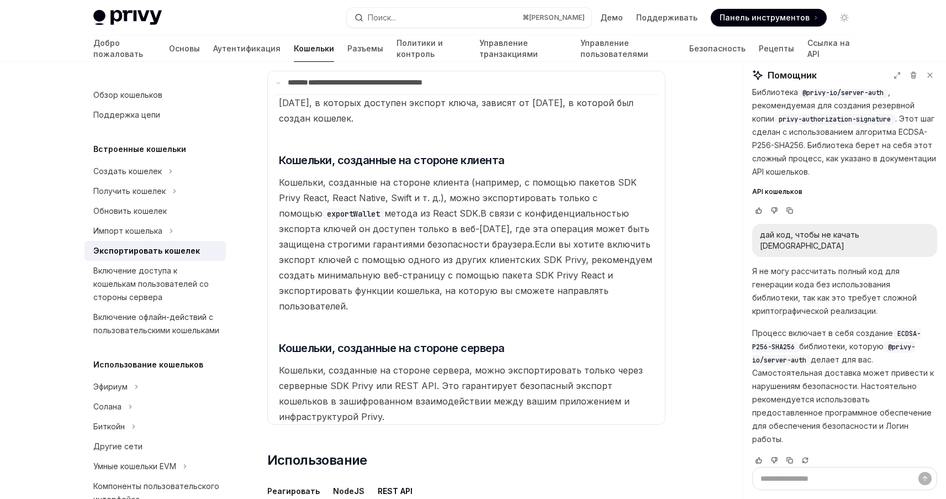
click at [513, 365] on font "Кошельки, созданные на стороне сервера, можно экспортировать только через серве…" at bounding box center [461, 393] width 364 height 57
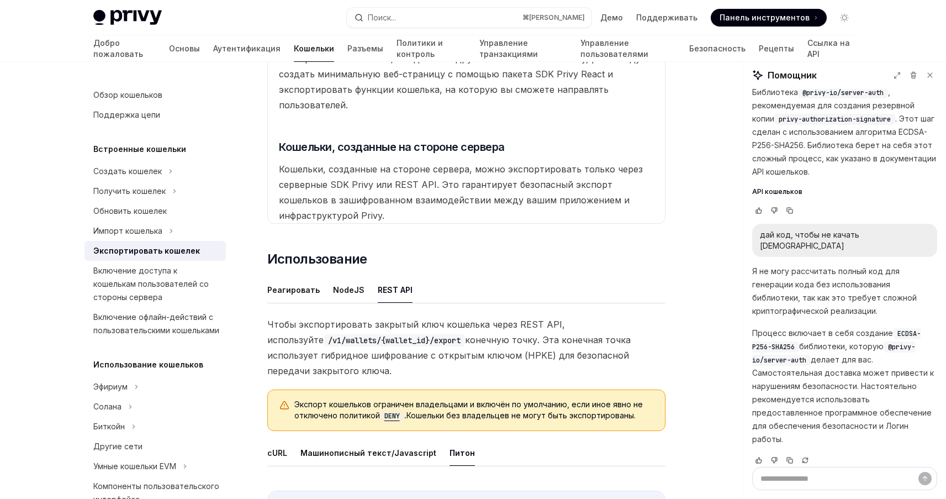
scroll to position [445, 0]
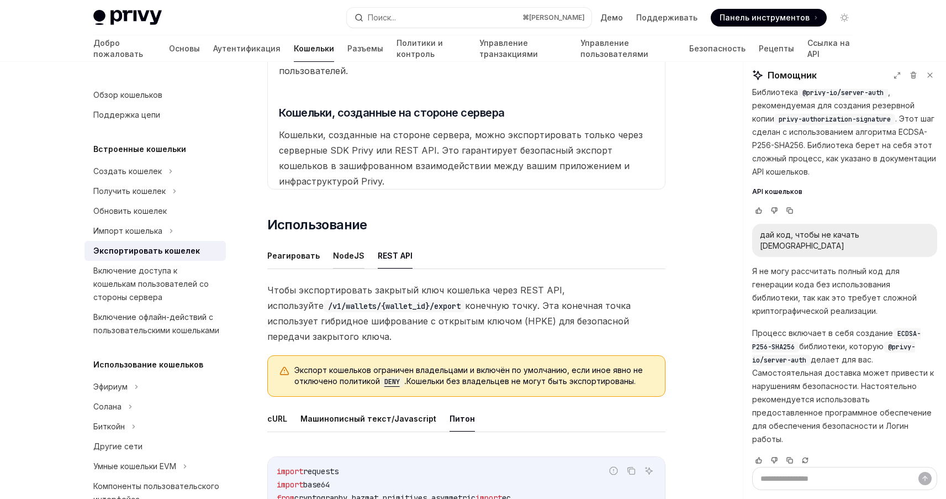
click at [336, 251] on font "NodeJS" at bounding box center [348, 255] width 31 height 9
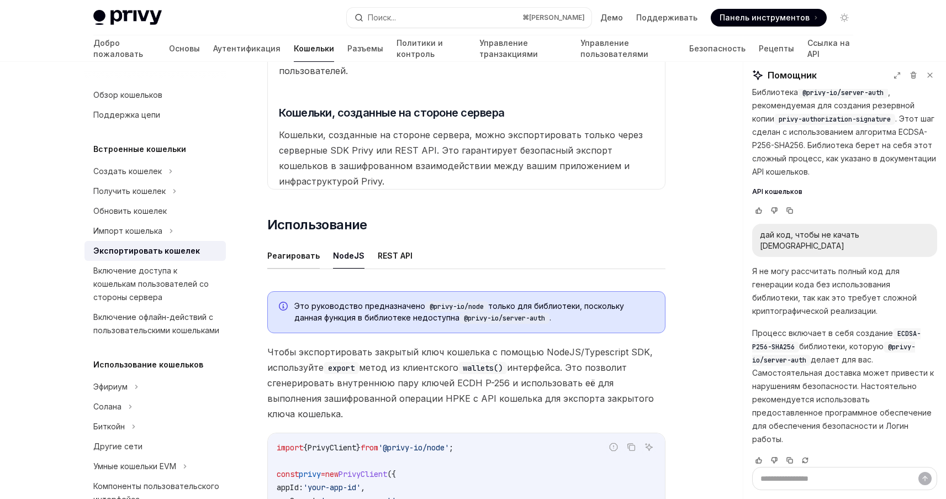
click at [287, 251] on font "Реагировать" at bounding box center [293, 255] width 52 height 9
type textarea "*"
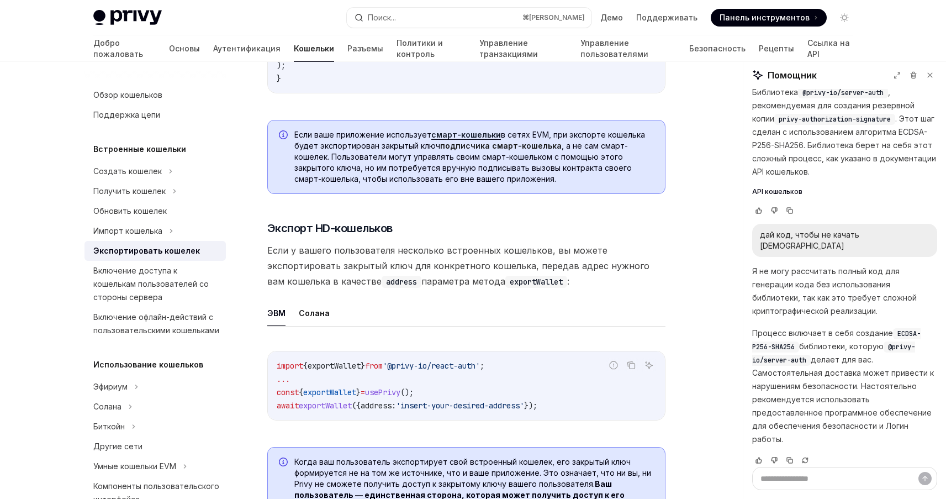
scroll to position [1323, 0]
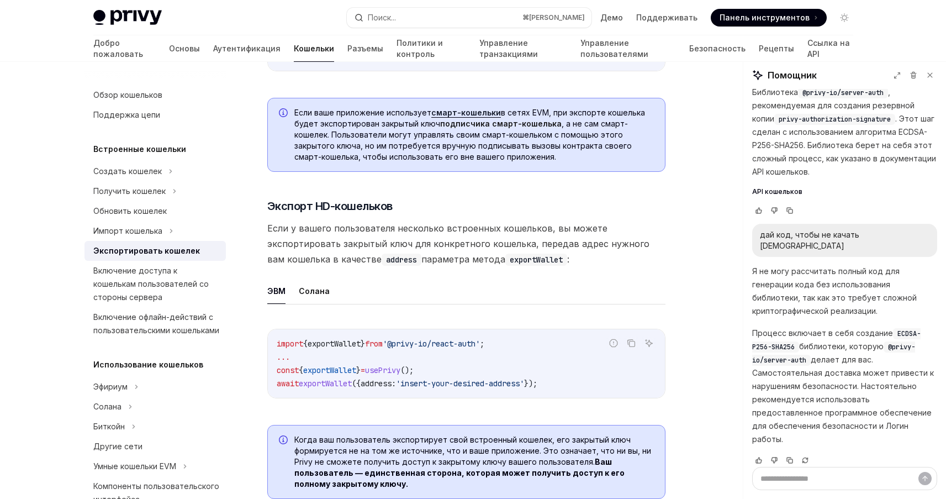
click at [383, 241] on span "Если у вашего пользователя несколько встроенных кошельков, вы можете экспортиро…" at bounding box center [466, 243] width 398 height 46
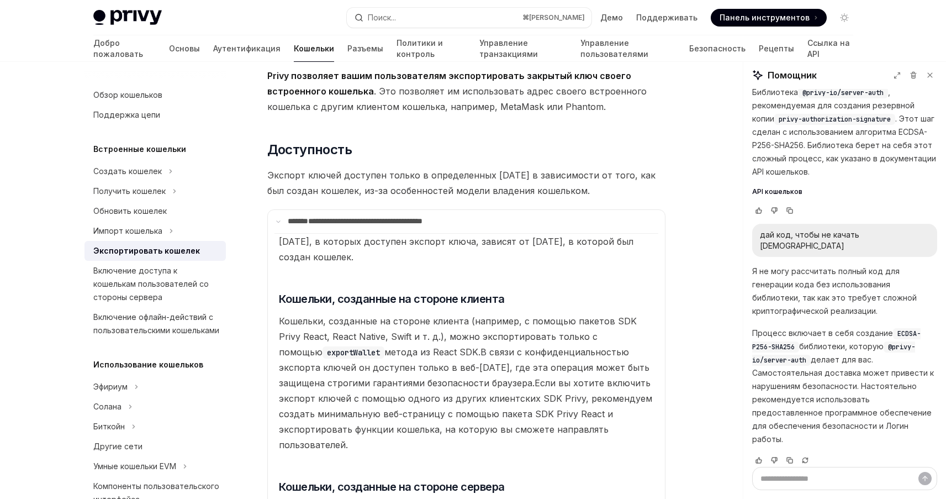
scroll to position [0, 0]
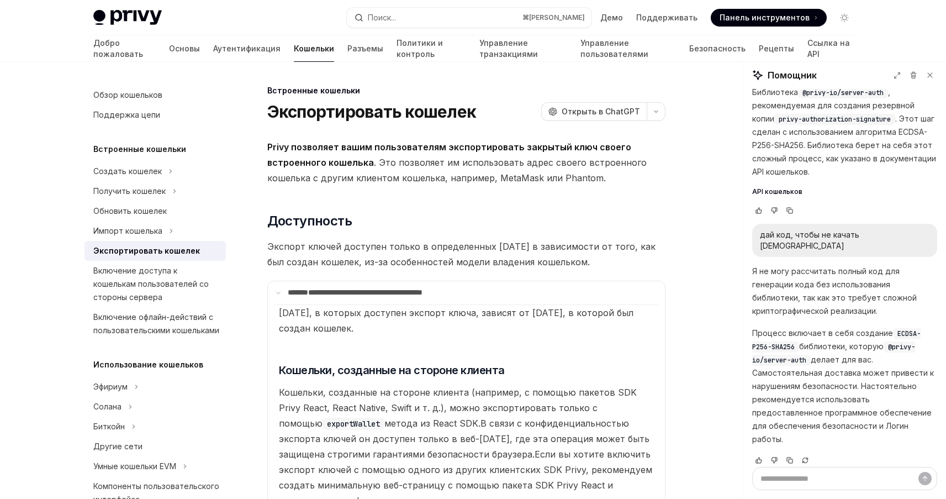
click at [547, 147] on font "Privy позволяет вашим пользователям экспортировать закрытый ключ своего встроен…" at bounding box center [449, 154] width 364 height 27
click at [580, 157] on font ". Это позволяет им использовать адрес своего встроенного кошелька с другим клие…" at bounding box center [456, 170] width 379 height 27
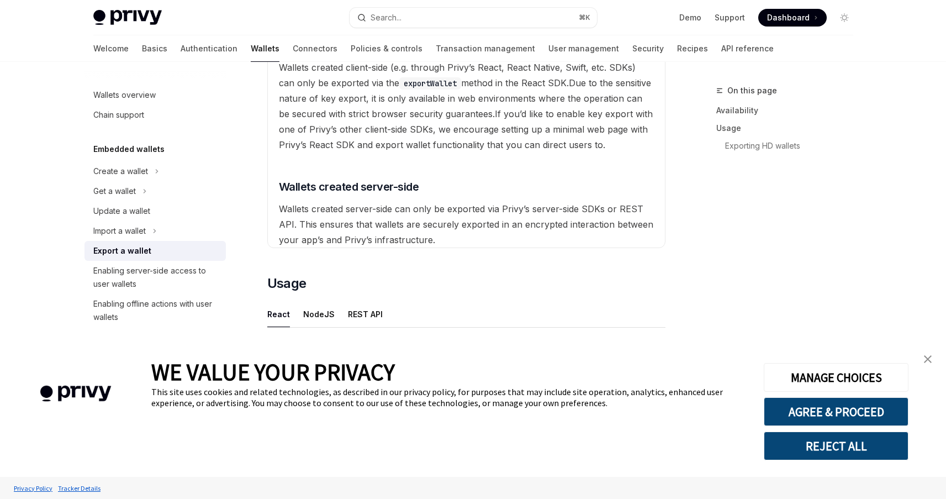
scroll to position [280, 0]
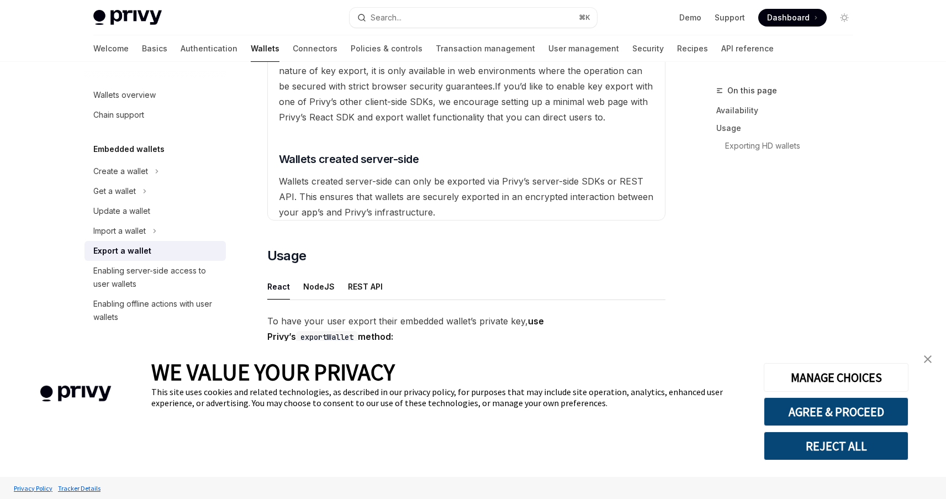
scroll to position [333, 0]
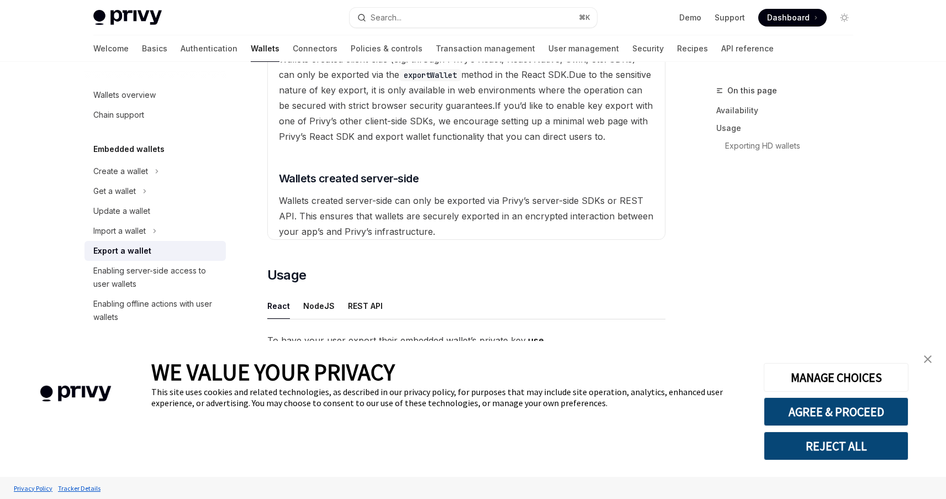
click at [933, 360] on link "close banner" at bounding box center [928, 359] width 22 height 22
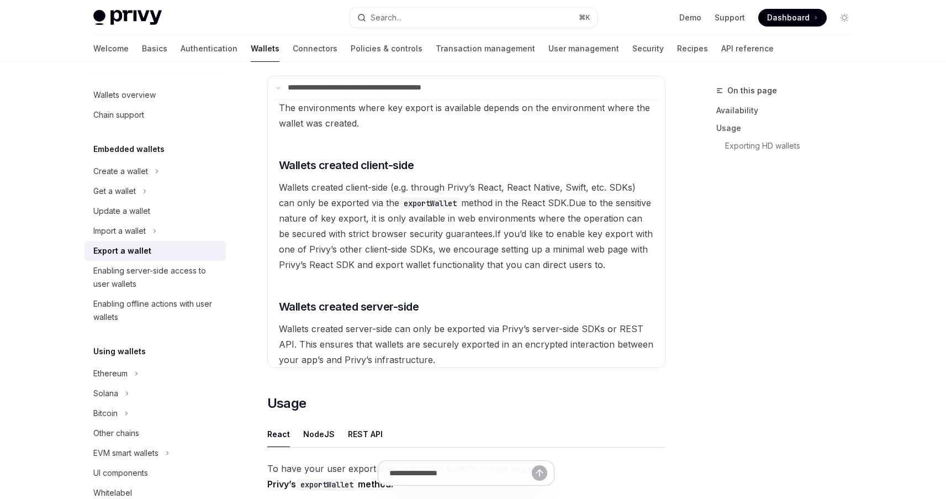
scroll to position [149, 0]
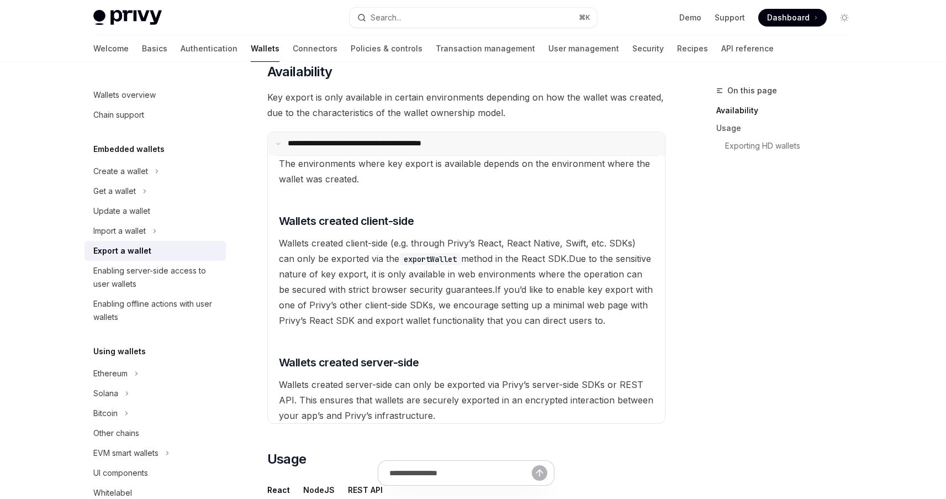
click at [397, 149] on summary "**********" at bounding box center [466, 143] width 397 height 23
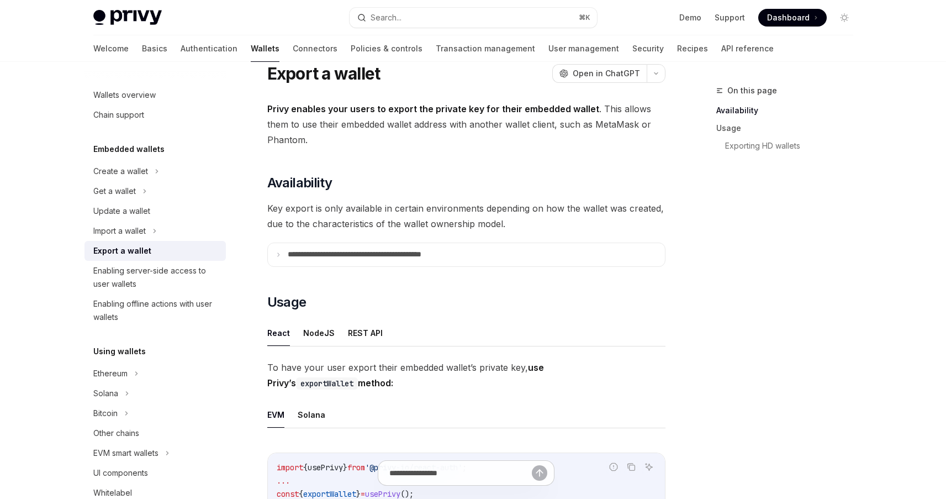
scroll to position [0, 0]
